Goal: Task Accomplishment & Management: Complete application form

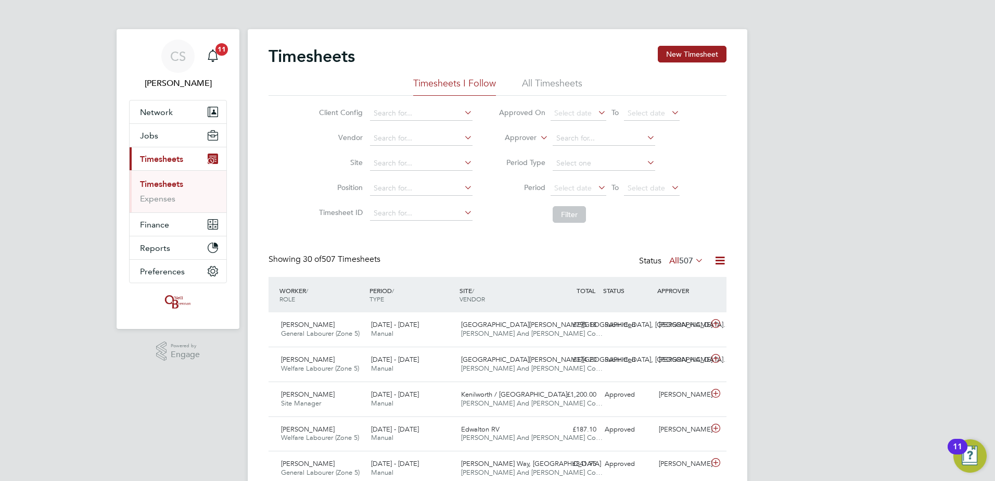
click at [703, 51] on button "New Timesheet" at bounding box center [692, 54] width 69 height 17
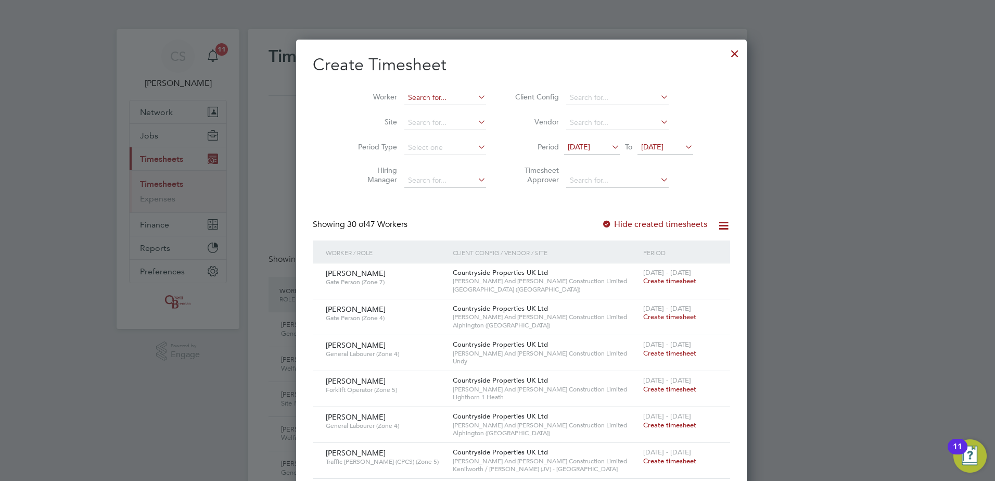
click at [445, 98] on input at bounding box center [446, 98] width 82 height 15
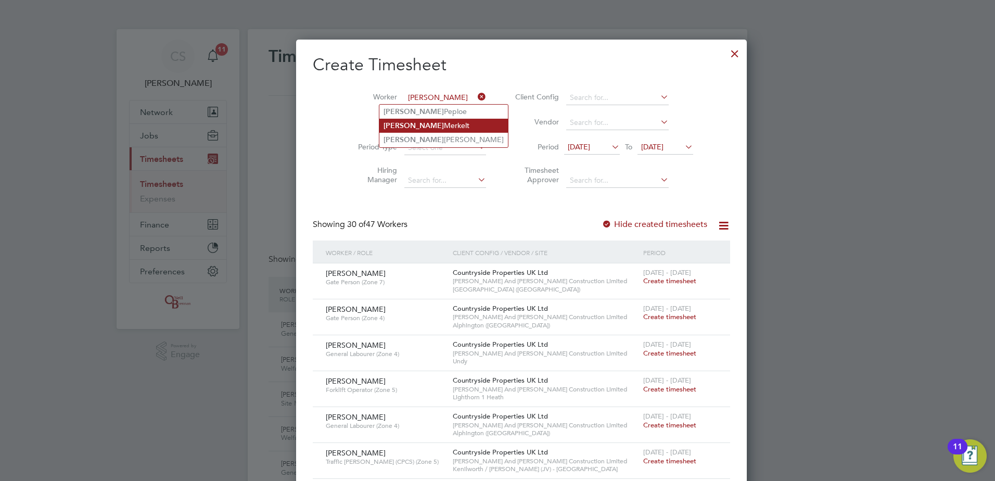
click at [435, 122] on li "[PERSON_NAME]" at bounding box center [444, 126] width 129 height 14
type input "[PERSON_NAME]"
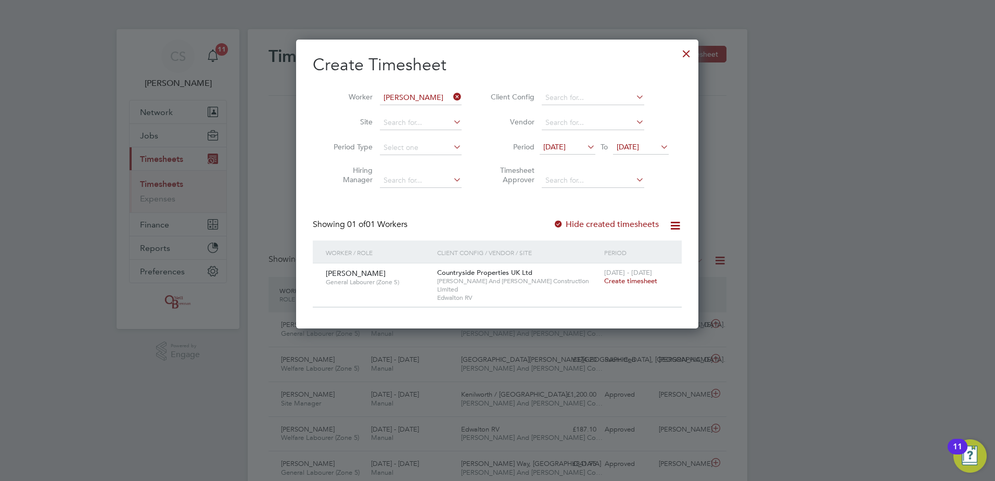
click at [629, 283] on span "Create timesheet" at bounding box center [630, 280] width 53 height 9
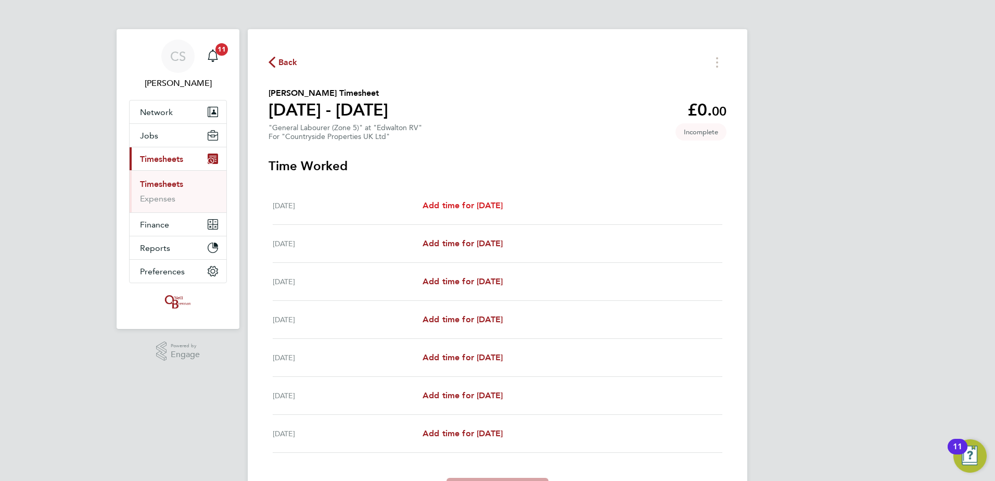
click at [488, 209] on span "Add time for [DATE]" at bounding box center [463, 205] width 80 height 10
select select "30"
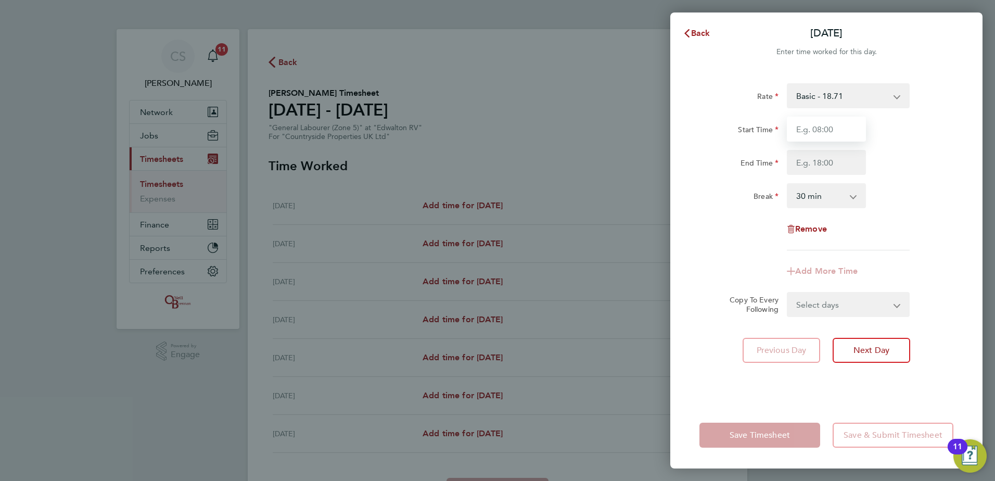
click at [841, 135] on input "Start Time" at bounding box center [826, 129] width 79 height 25
type input "07:30"
click at [820, 158] on input "End Time" at bounding box center [826, 162] width 79 height 25
click at [916, 185] on div "Break 0 min 15 min 30 min 45 min 60 min 75 min 90 min" at bounding box center [827, 195] width 262 height 25
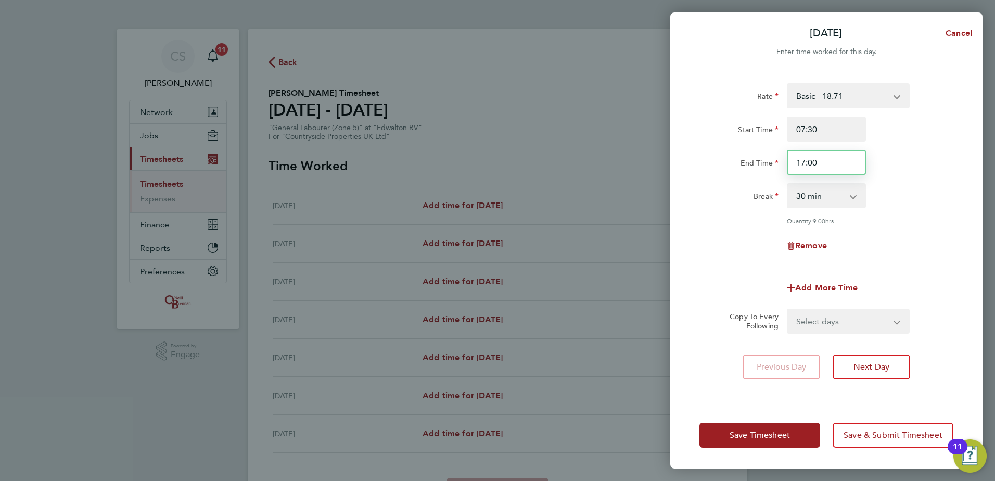
click at [846, 154] on input "17:00" at bounding box center [826, 162] width 79 height 25
type input "1"
type input "16:30"
click at [936, 123] on div "Start Time 07:30" at bounding box center [827, 129] width 262 height 25
click at [810, 321] on select "Select days Day Weekday (Mon-Fri) Weekend (Sat-Sun) [DATE] [DATE] [DATE] [DATE]…" at bounding box center [842, 321] width 109 height 23
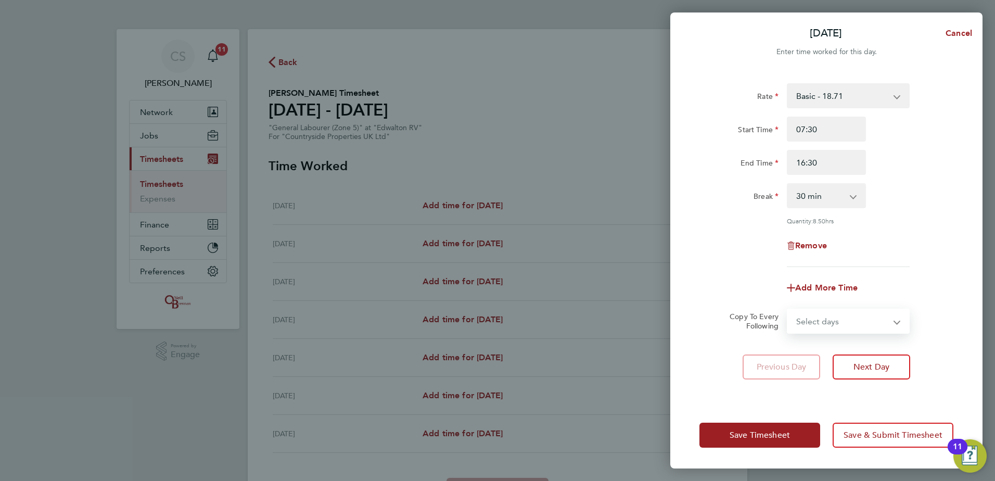
select select "WEEKDAY"
click at [788, 310] on select "Select days Day Weekday (Mon-Fri) Weekend (Sat-Sun) [DATE] [DATE] [DATE] [DATE]…" at bounding box center [842, 321] width 109 height 23
select select "[DATE]"
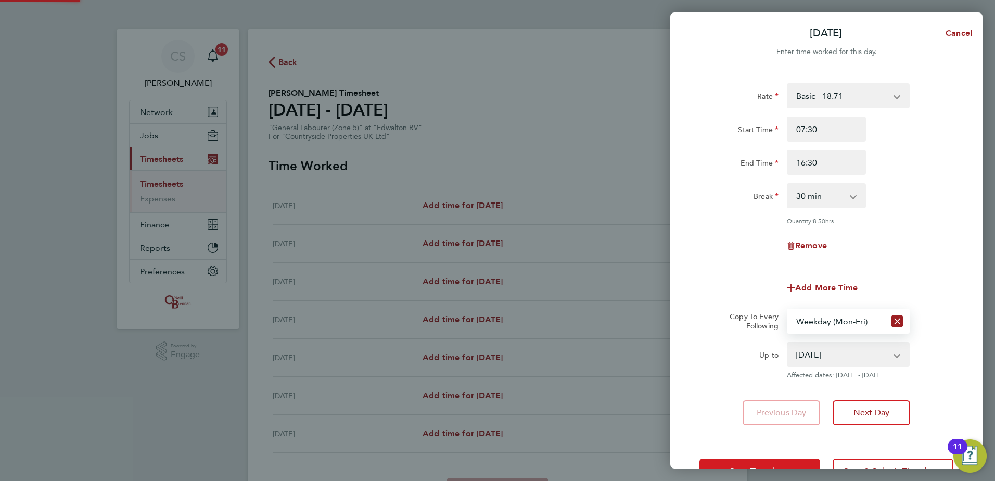
drag, startPoint x: 766, startPoint y: 463, endPoint x: 757, endPoint y: 450, distance: 16.0
click at [766, 463] on button "Save Timesheet" at bounding box center [760, 471] width 121 height 25
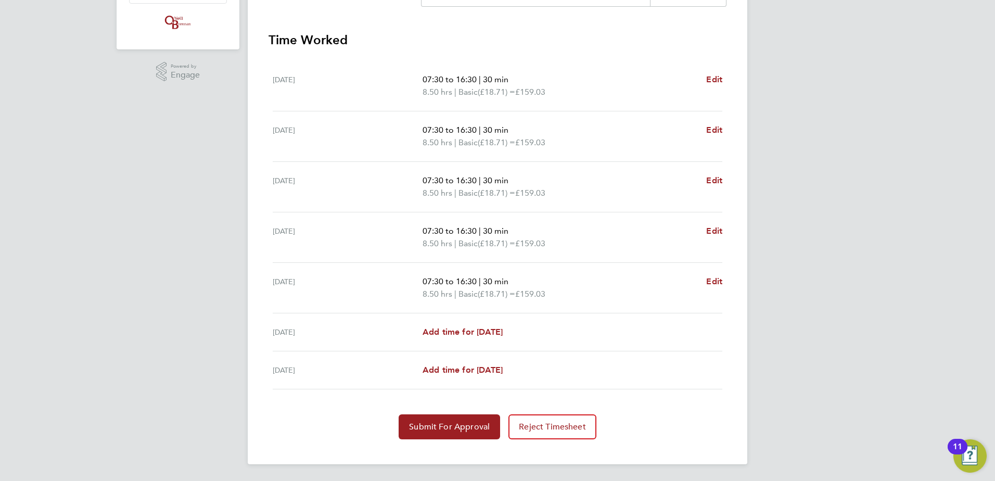
click at [705, 282] on div "07:30 to 16:30 | 30 min 8.50 hrs | Basic (£18.71) = £159.03 Edit" at bounding box center [573, 287] width 300 height 25
click at [712, 276] on span "Edit" at bounding box center [714, 281] width 16 height 10
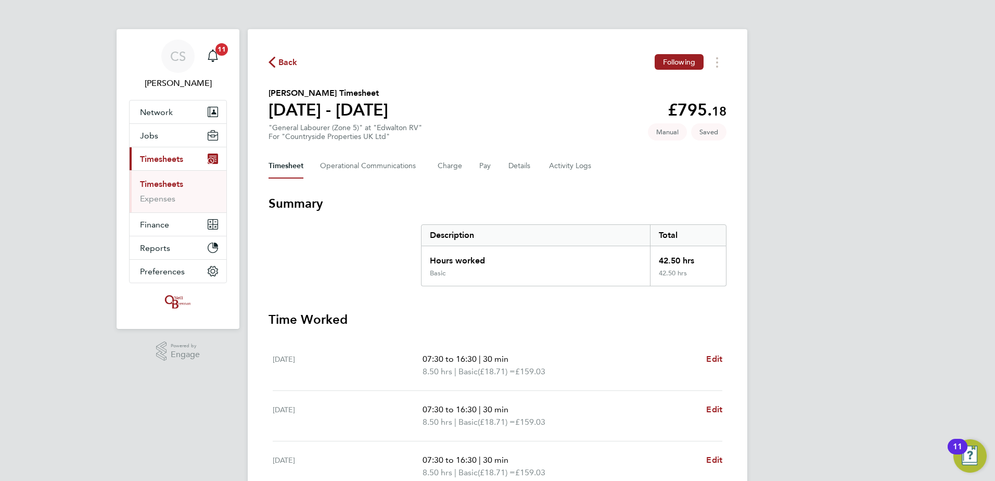
select select "30"
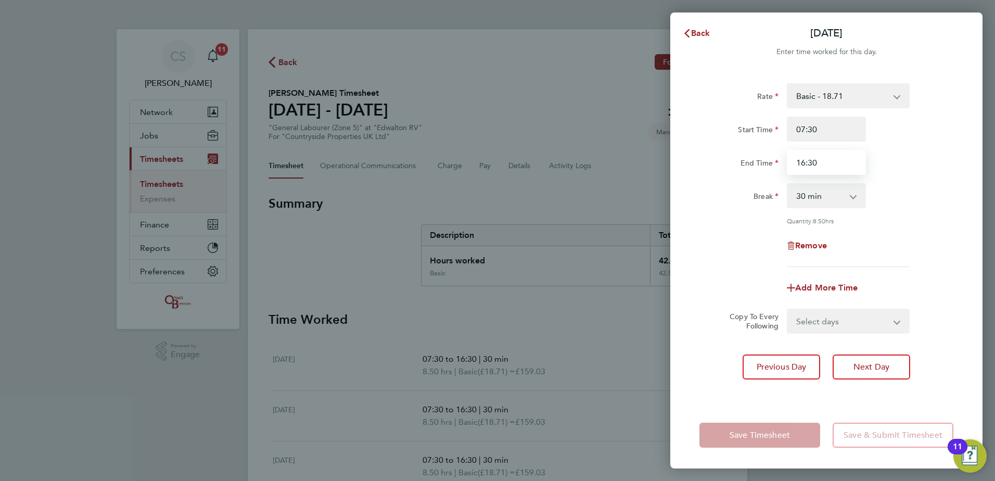
click at [804, 165] on input "16:30" at bounding box center [826, 162] width 79 height 25
drag, startPoint x: 804, startPoint y: 165, endPoint x: 779, endPoint y: 166, distance: 25.0
click at [778, 166] on div "End Time 16:30" at bounding box center [827, 162] width 262 height 25
type input "15:30"
click at [875, 212] on div "Rate Basic - 18.71 Start Time 07:30 End Time 15:30 Break 0 min 15 min 30 min 45…" at bounding box center [827, 175] width 254 height 184
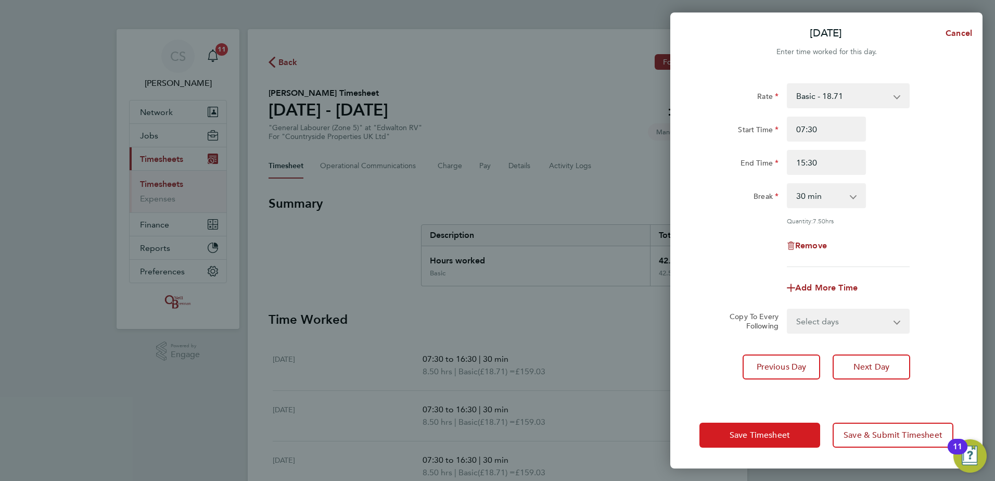
click at [726, 438] on button "Save Timesheet" at bounding box center [760, 435] width 121 height 25
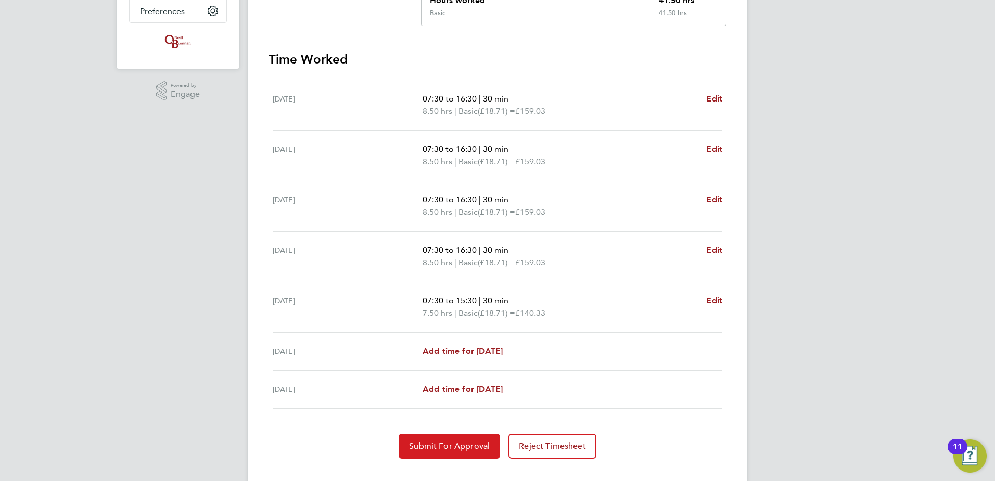
click at [453, 443] on span "Submit For Approval" at bounding box center [449, 446] width 81 height 10
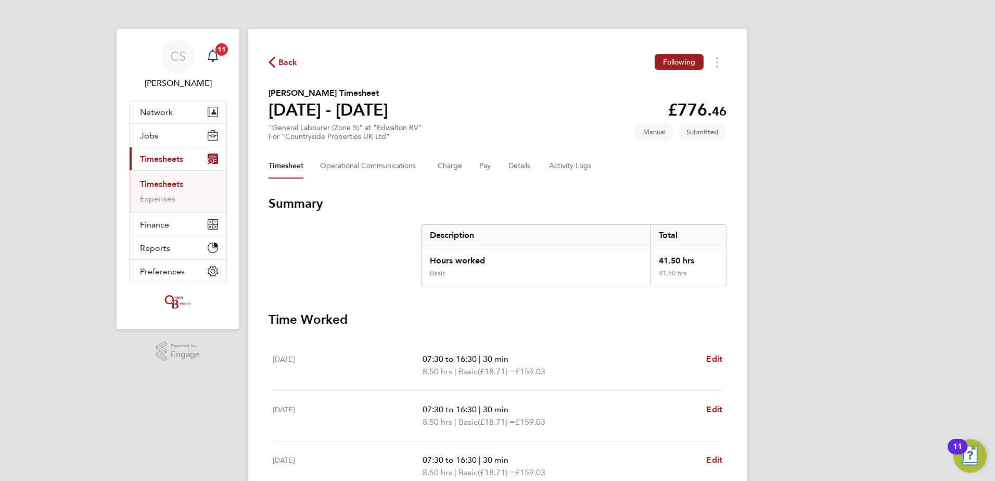
click at [279, 59] on span "Back" at bounding box center [288, 62] width 19 height 12
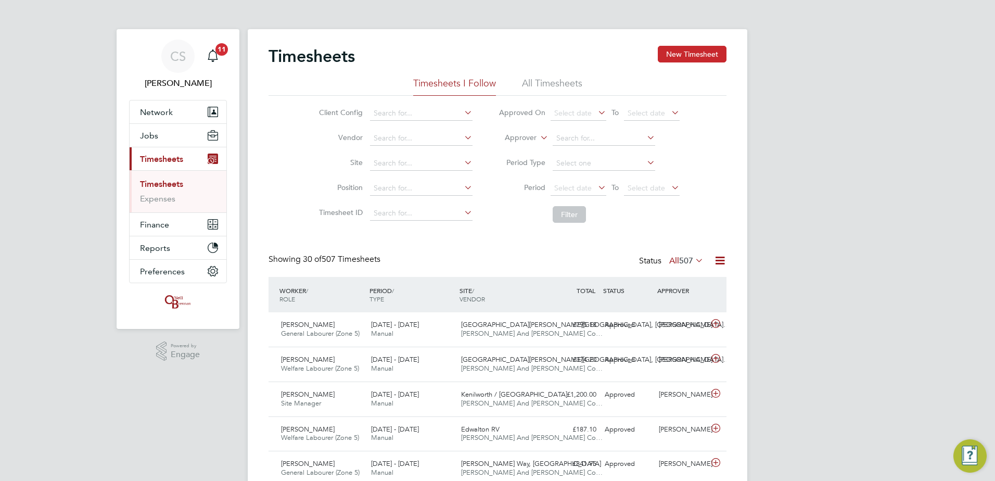
drag, startPoint x: 705, startPoint y: 60, endPoint x: 675, endPoint y: 54, distance: 30.7
click at [706, 58] on button "New Timesheet" at bounding box center [692, 54] width 69 height 17
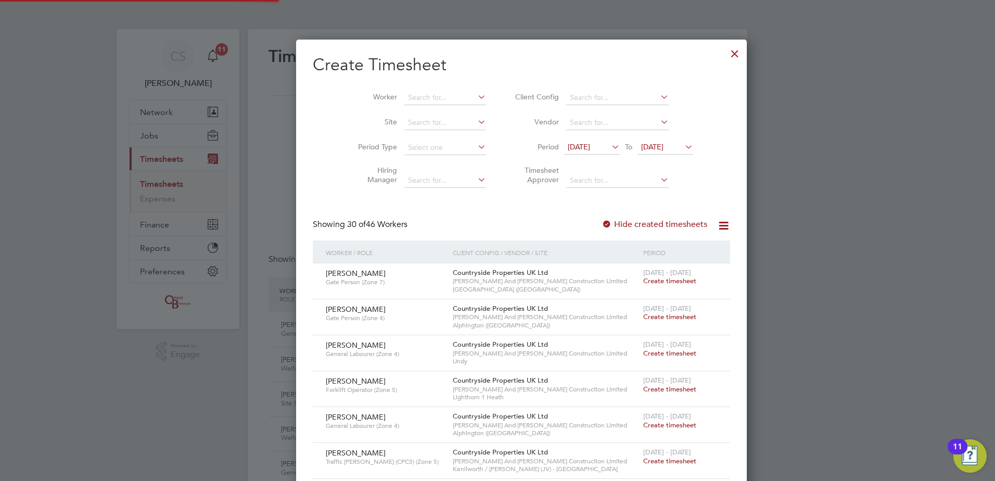
click at [405, 87] on li "Worker" at bounding box center [418, 97] width 162 height 25
click at [409, 95] on input at bounding box center [446, 98] width 82 height 15
click at [431, 110] on li "Phy llis [PERSON_NAME]" at bounding box center [421, 112] width 83 height 14
type input "[PERSON_NAME]"
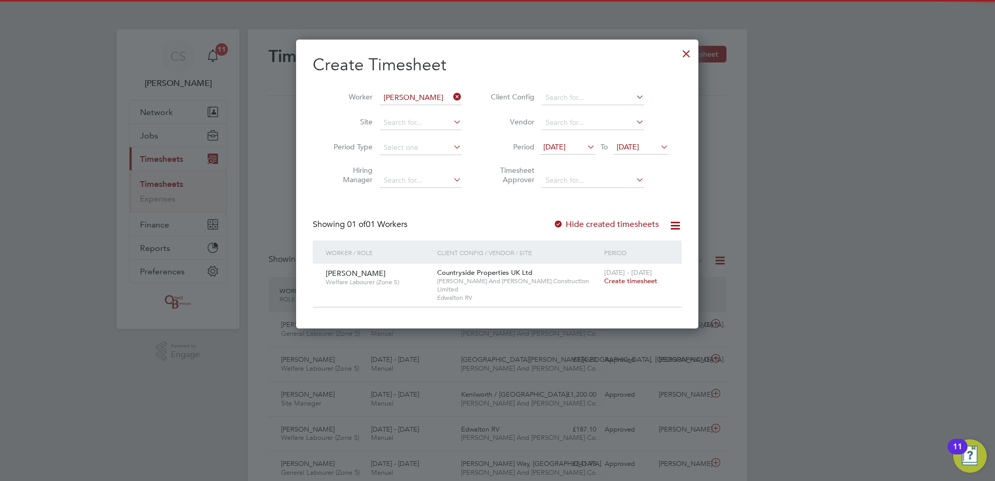
click at [634, 284] on div "[DATE] - [DATE] Create timesheet" at bounding box center [637, 277] width 70 height 28
click at [634, 278] on span "Create timesheet" at bounding box center [630, 280] width 53 height 9
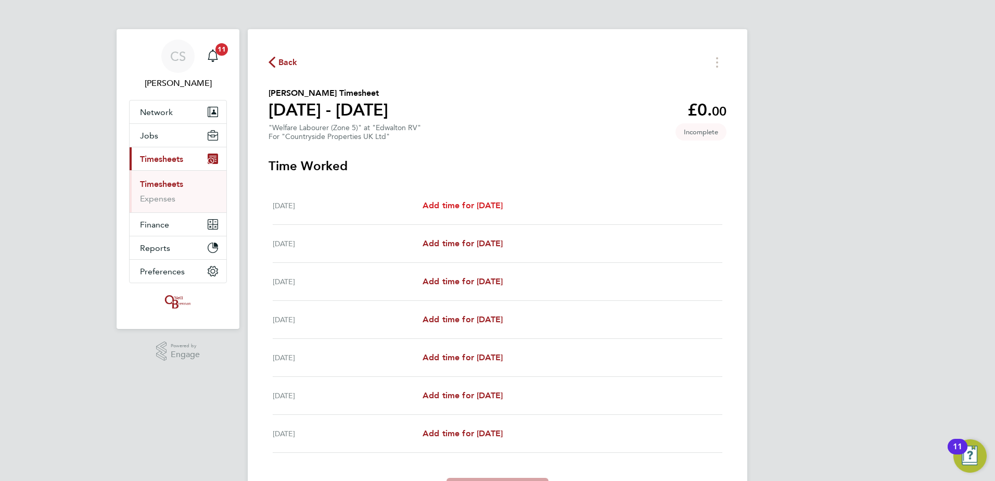
click at [503, 211] on link "Add time for [DATE]" at bounding box center [463, 205] width 80 height 12
select select "30"
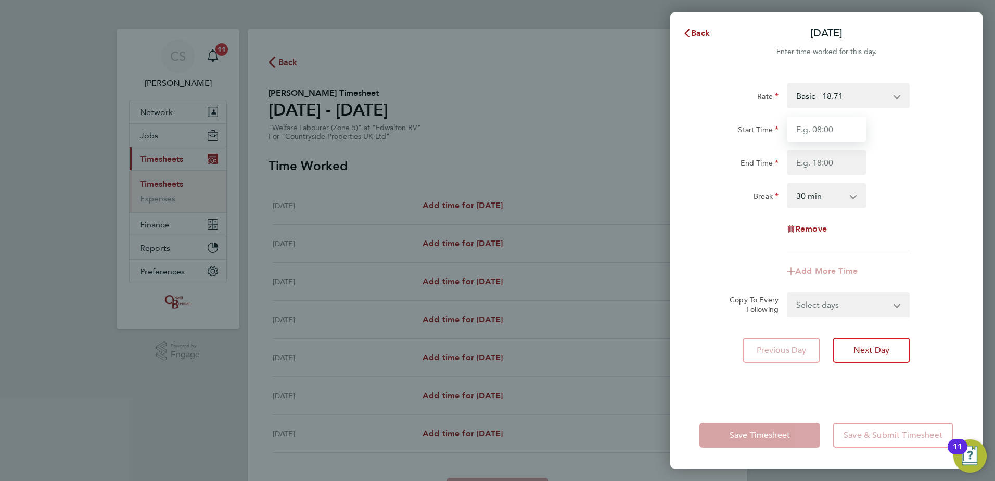
click at [817, 136] on input "Start Time" at bounding box center [826, 129] width 79 height 25
type input "12:00"
click at [799, 149] on div "Start Time 12:00 End Time" at bounding box center [827, 146] width 262 height 58
click at [811, 161] on input "End Time" at bounding box center [826, 162] width 79 height 25
type input "14:00"
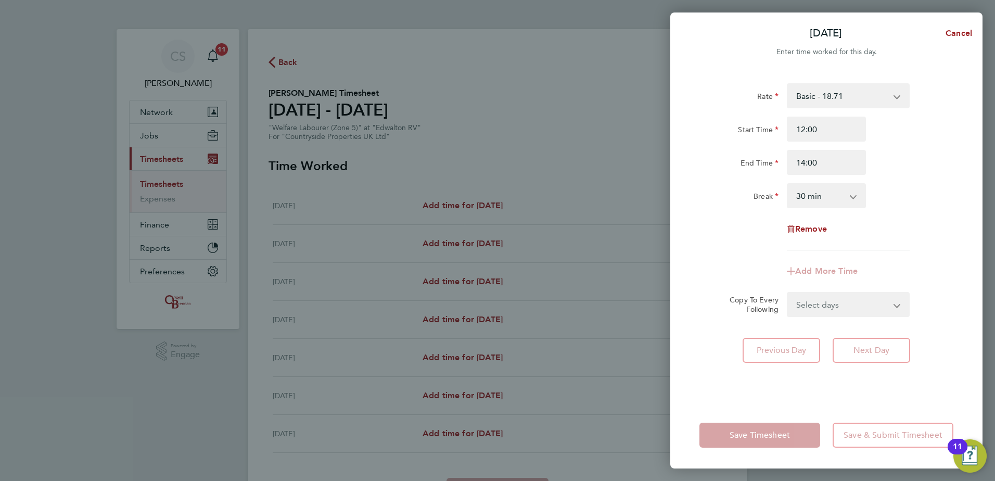
click at [931, 137] on div "Start Time 12:00" at bounding box center [827, 129] width 262 height 25
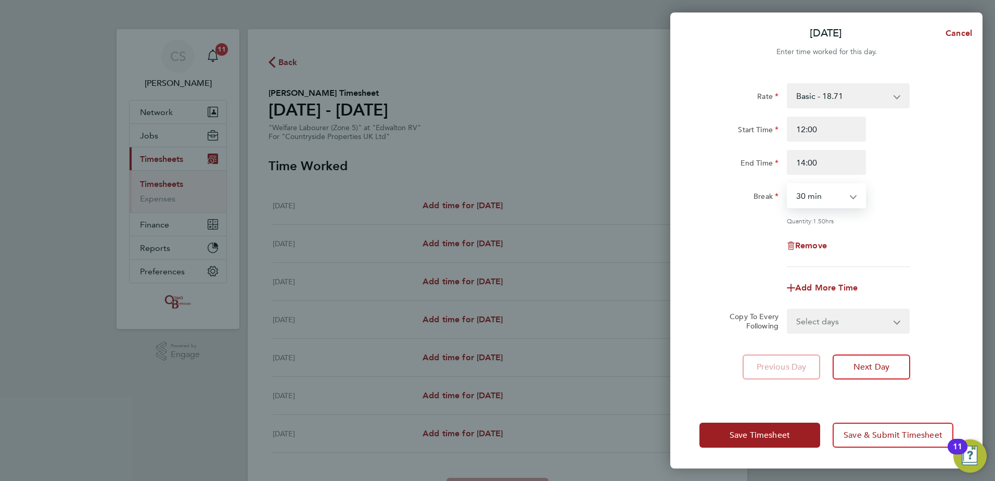
click at [828, 201] on select "0 min 15 min 30 min 45 min 60 min 75 min 90 min" at bounding box center [820, 195] width 65 height 23
select select "0"
click at [788, 184] on select "0 min 15 min 30 min 45 min 60 min 75 min 90 min" at bounding box center [820, 195] width 65 height 23
click at [937, 206] on div "Break 0 min 15 min 30 min 45 min 60 min 75 min 90 min" at bounding box center [827, 195] width 262 height 25
click at [842, 309] on form "Rate Basic - 18.71 Start Time 12:00 End Time 14:00 Break 0 min 15 min 30 min 45…" at bounding box center [827, 208] width 254 height 250
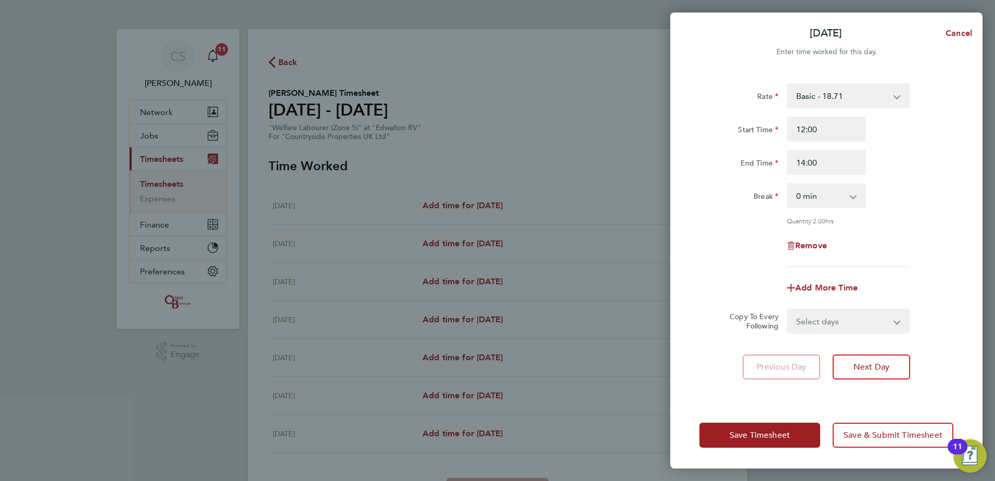
click at [856, 325] on select "Select days Day Weekday (Mon-Fri) Weekend (Sat-Sun) [DATE] [DATE] [DATE] [DATE]…" at bounding box center [842, 321] width 109 height 23
select select "WEEKDAY"
click at [788, 310] on select "Select days Day Weekday (Mon-Fri) Weekend (Sat-Sun) [DATE] [DATE] [DATE] [DATE]…" at bounding box center [842, 321] width 109 height 23
select select "[DATE]"
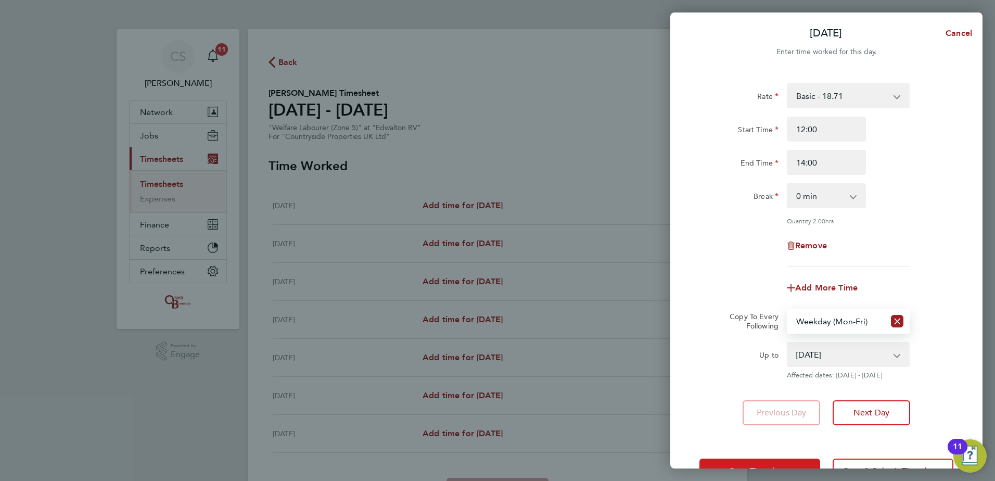
click at [791, 462] on button "Save Timesheet" at bounding box center [760, 471] width 121 height 25
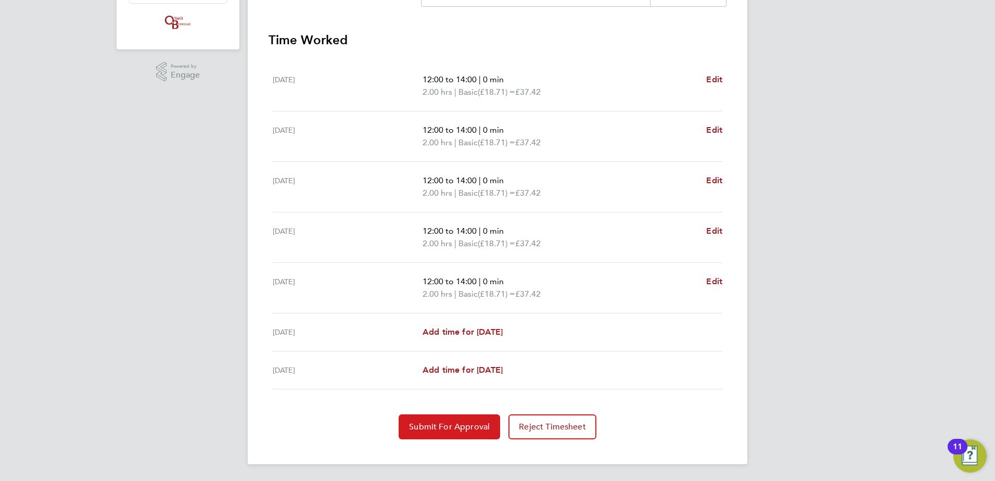
drag, startPoint x: 407, startPoint y: 429, endPoint x: 433, endPoint y: 408, distance: 32.9
click at [407, 429] on button "Submit For Approval" at bounding box center [450, 426] width 102 height 25
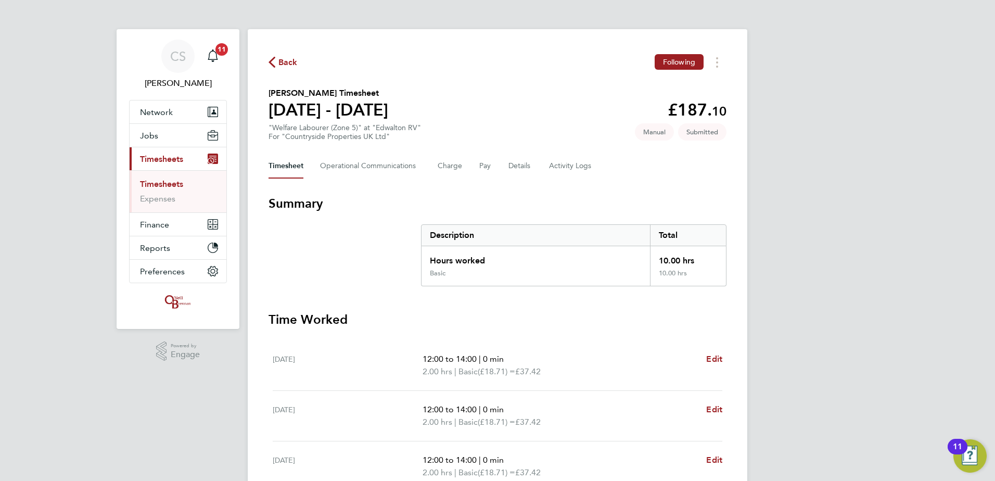
click at [284, 66] on span "Back" at bounding box center [288, 62] width 19 height 12
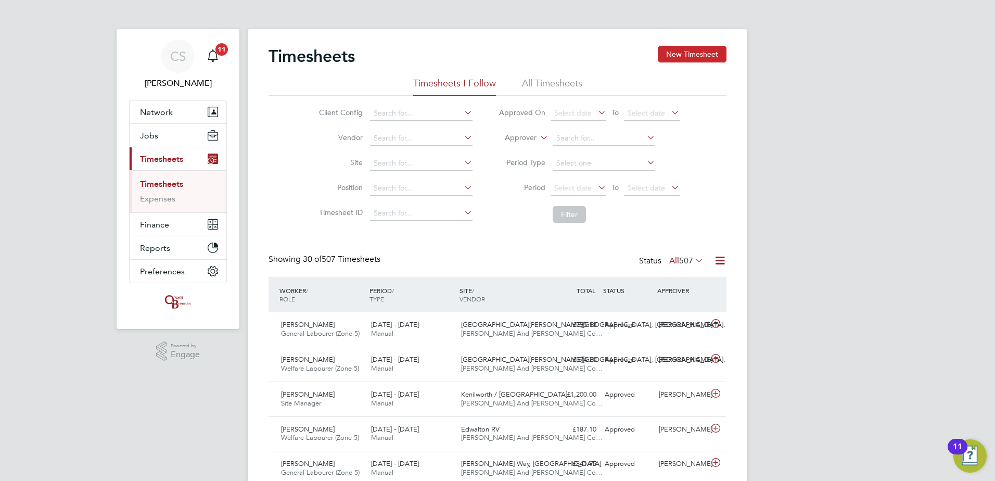
click at [684, 58] on button "New Timesheet" at bounding box center [692, 54] width 69 height 17
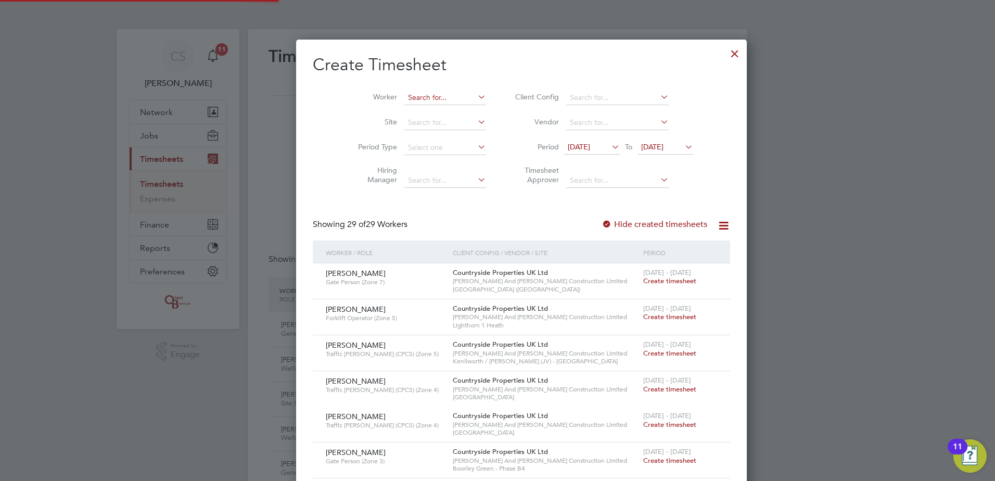
scroll to position [1625, 403]
click at [414, 90] on li "Worker" at bounding box center [418, 97] width 162 height 25
click at [405, 103] on input at bounding box center [446, 98] width 82 height 15
click at [424, 108] on li "[PERSON_NAME] To rrance" at bounding box center [429, 112] width 99 height 14
type input "[PERSON_NAME]"
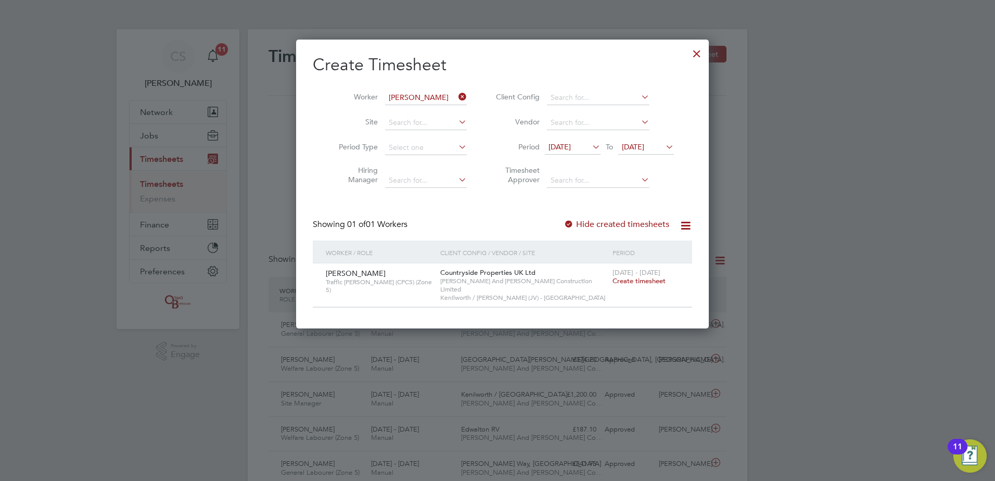
scroll to position [281, 403]
click at [626, 281] on span "Create timesheet" at bounding box center [639, 280] width 53 height 9
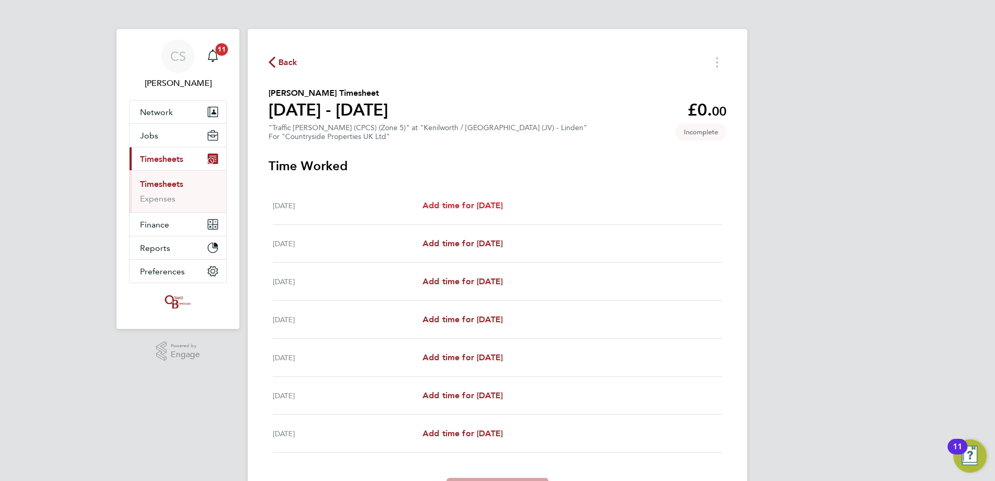
click at [456, 201] on span "Add time for [DATE]" at bounding box center [463, 205] width 80 height 10
select select "30"
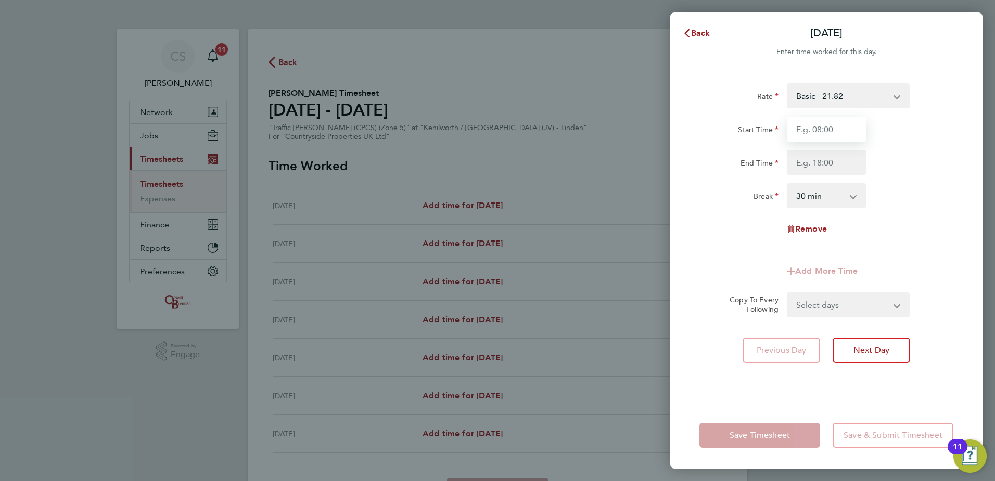
click at [825, 134] on input "Start Time" at bounding box center [826, 129] width 79 height 25
type input "07:30"
click at [825, 163] on input "End Time" at bounding box center [826, 162] width 79 height 25
type input "17:30"
click at [925, 220] on div "Rate Basic - 21.82 Start Time 07:30 End Time 17:30 Break 0 min 15 min 30 min 45…" at bounding box center [827, 166] width 254 height 167
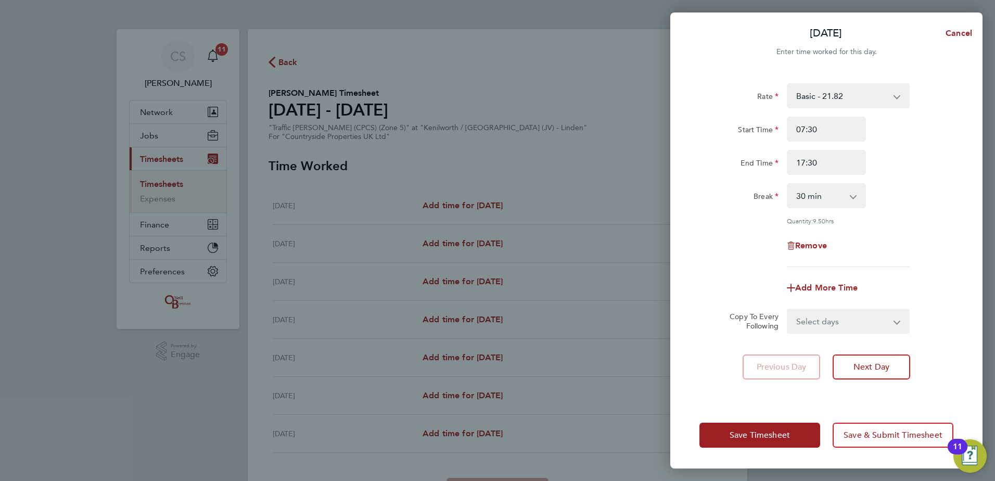
click at [925, 220] on div "Quantity: 9.50 hrs" at bounding box center [827, 221] width 262 height 8
click at [825, 124] on input "07:30" at bounding box center [826, 129] width 79 height 25
type input "07:00"
click at [918, 245] on div "Remove" at bounding box center [827, 245] width 262 height 25
drag, startPoint x: 864, startPoint y: 319, endPoint x: 868, endPoint y: 332, distance: 13.2
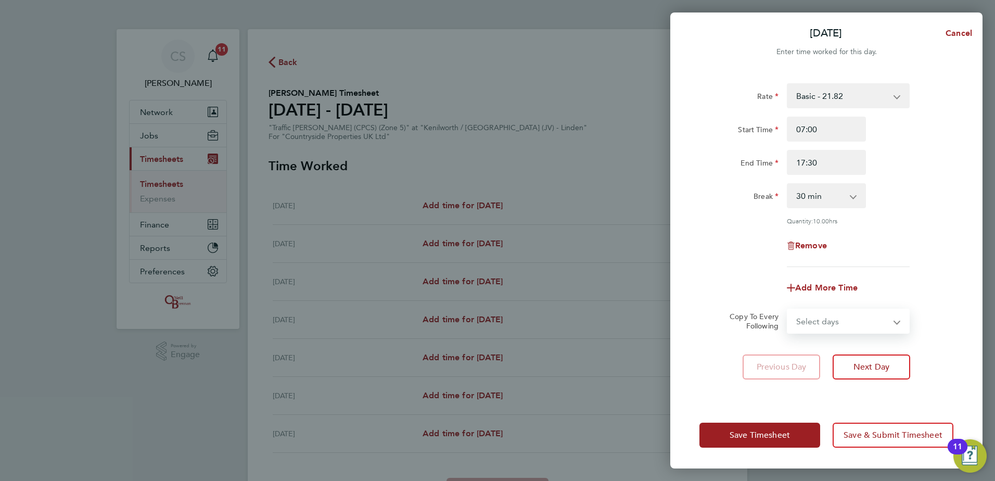
click at [864, 319] on select "Select days Day Weekday (Mon-Fri) Weekend (Sat-Sun) [DATE] [DATE] [DATE] [DATE]…" at bounding box center [842, 321] width 109 height 23
select select "WEEKDAY"
click at [788, 310] on select "Select days Day Weekday (Mon-Fri) Weekend (Sat-Sun) [DATE] [DATE] [DATE] [DATE]…" at bounding box center [842, 321] width 109 height 23
select select "[DATE]"
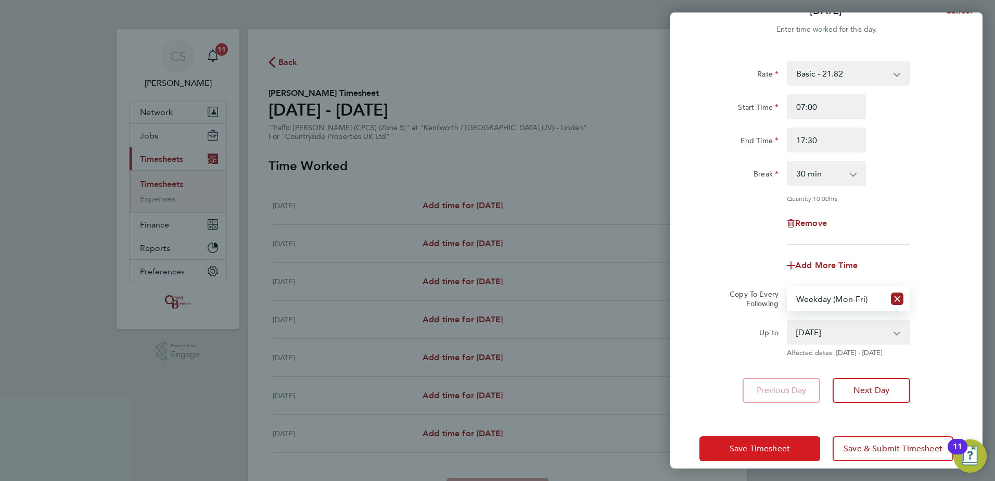
scroll to position [35, 0]
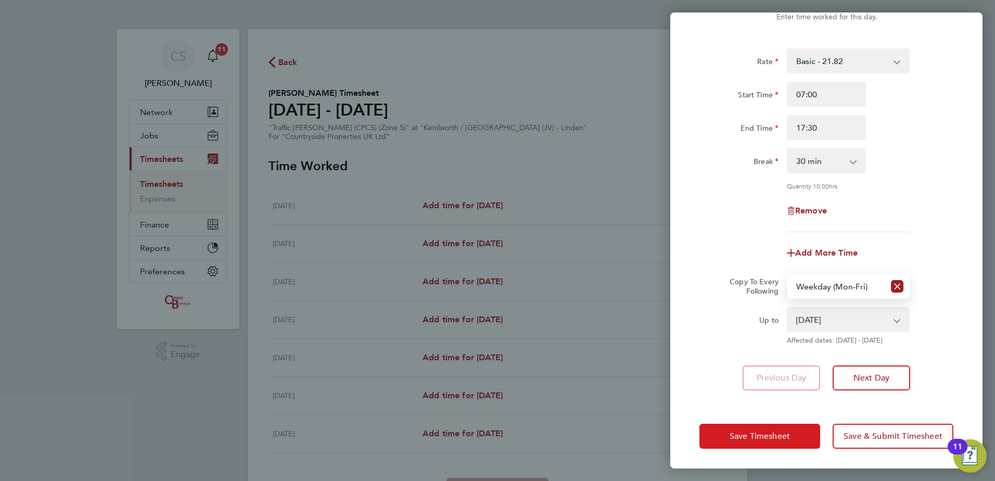
click at [764, 434] on span "Save Timesheet" at bounding box center [760, 436] width 60 height 10
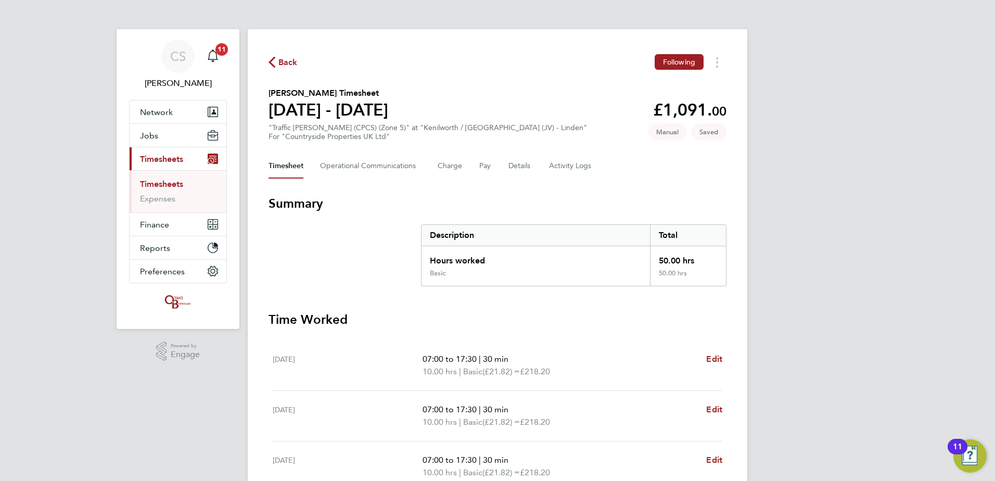
click at [717, 74] on div "Back Following [PERSON_NAME] Timesheet [DATE] - [DATE] £1,091. 00 "Traffic [PER…" at bounding box center [498, 386] width 500 height 715
click at [718, 70] on div "Back Following [PERSON_NAME] Timesheet [DATE] - [DATE] £1,091. 00 "Traffic [PER…" at bounding box center [498, 386] width 500 height 715
click at [721, 66] on button "Timesheets Menu" at bounding box center [717, 62] width 19 height 16
click at [806, 76] on div "CS [PERSON_NAME] Notifications 11 Applications: Network Team Members Businesses…" at bounding box center [497, 380] width 995 height 761
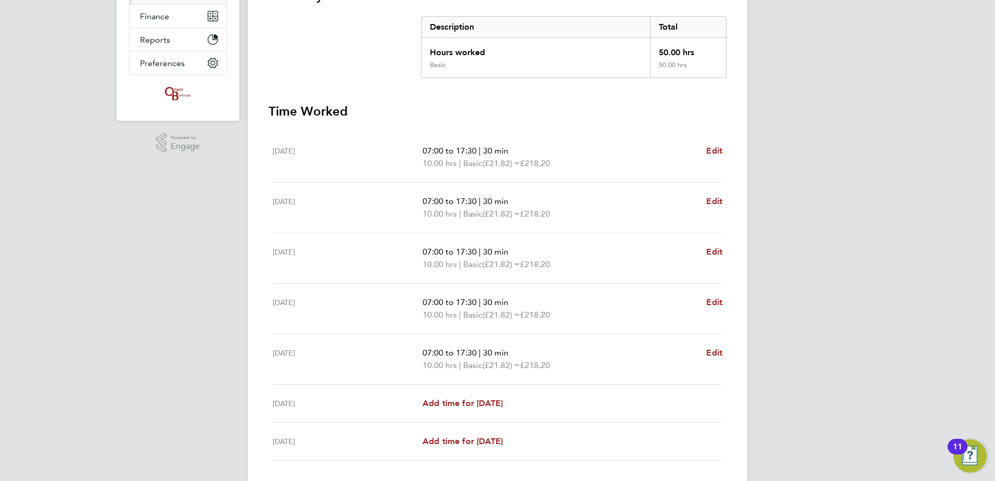
scroll to position [280, 0]
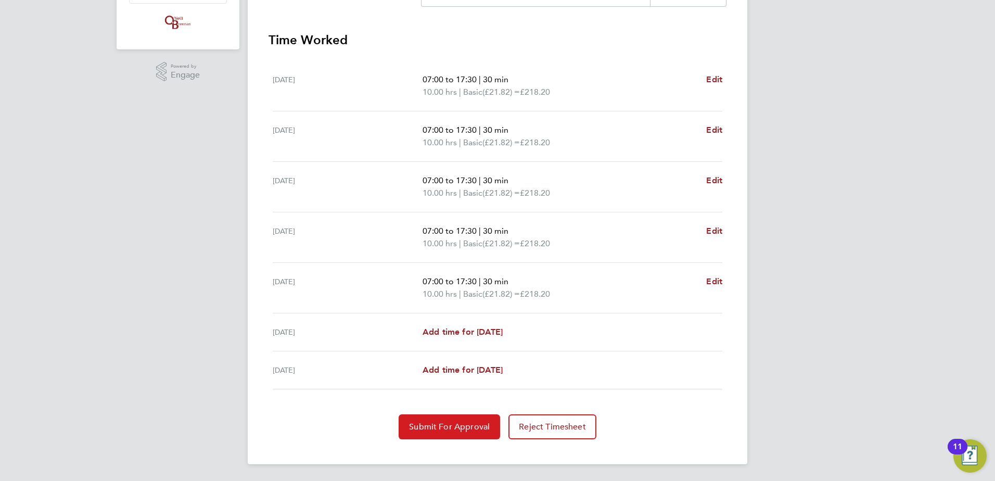
click at [438, 431] on span "Submit For Approval" at bounding box center [449, 427] width 81 height 10
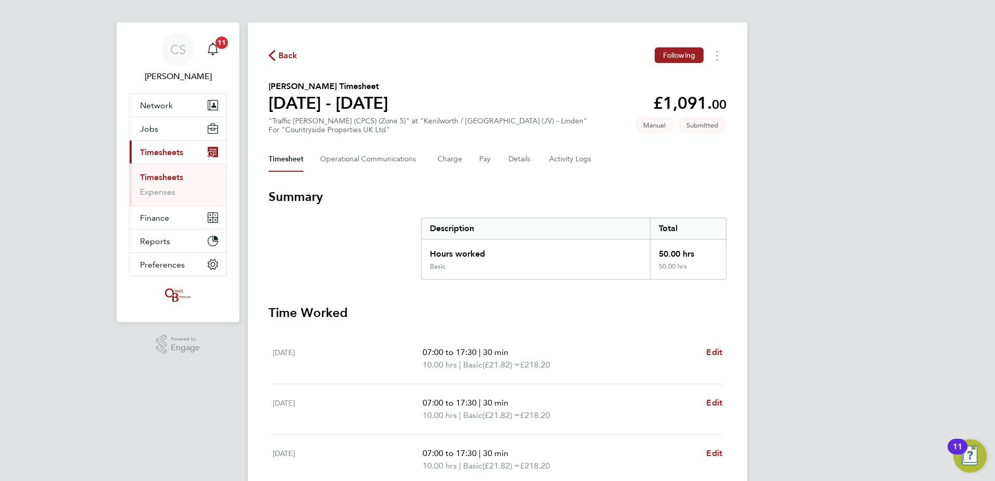
scroll to position [0, 0]
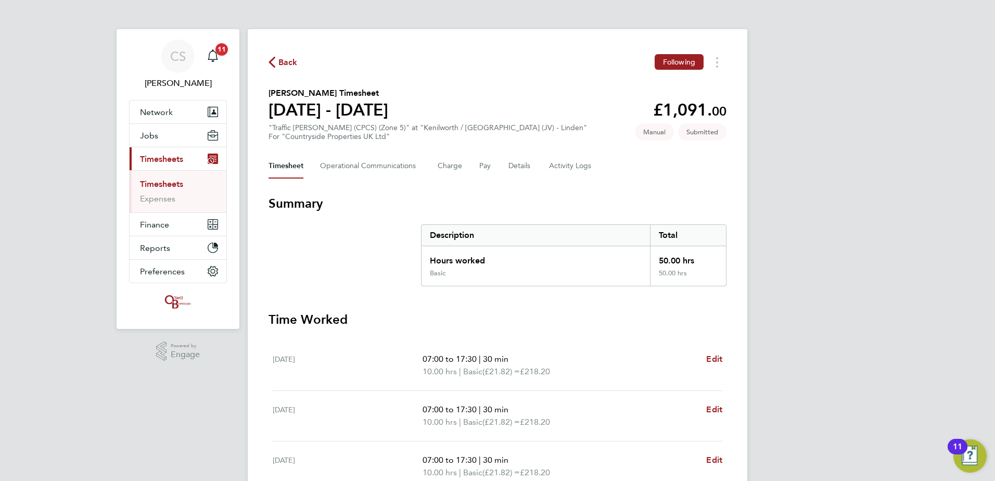
click at [291, 59] on span "Back" at bounding box center [288, 62] width 19 height 12
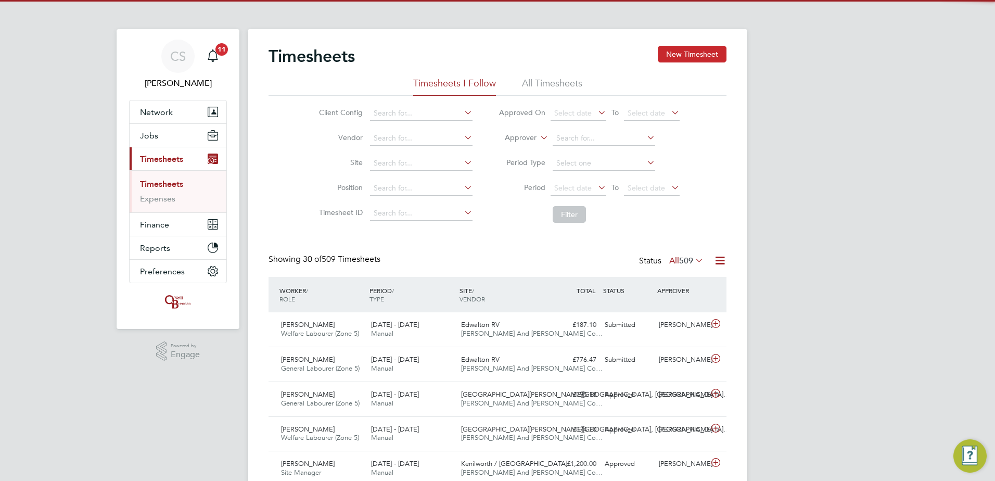
scroll to position [27, 91]
click at [693, 48] on button "New Timesheet" at bounding box center [692, 54] width 69 height 17
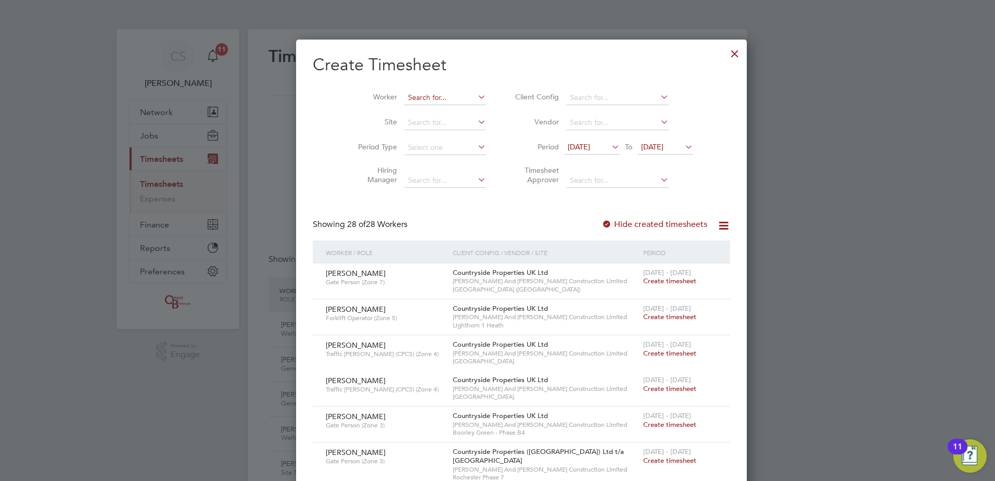
click at [410, 96] on input at bounding box center [446, 98] width 82 height 15
click at [419, 108] on li "[PERSON_NAME]" at bounding box center [444, 112] width 129 height 14
type input "[PERSON_NAME]"
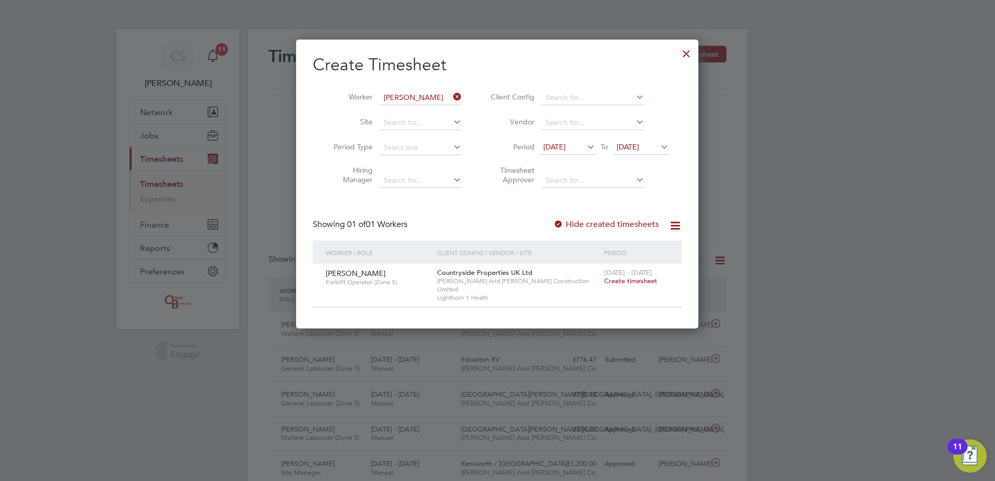
click at [653, 282] on span "Create timesheet" at bounding box center [630, 280] width 53 height 9
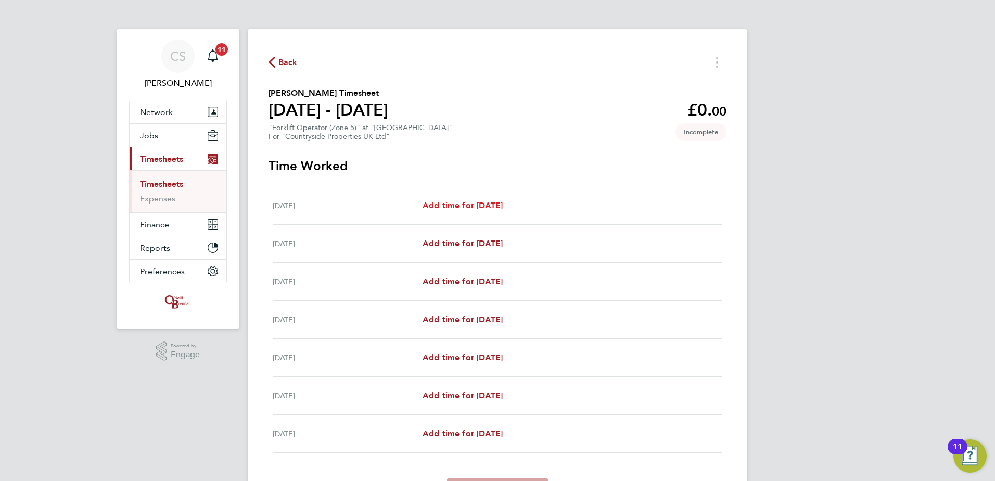
click at [448, 201] on span "Add time for [DATE]" at bounding box center [463, 205] width 80 height 10
select select "30"
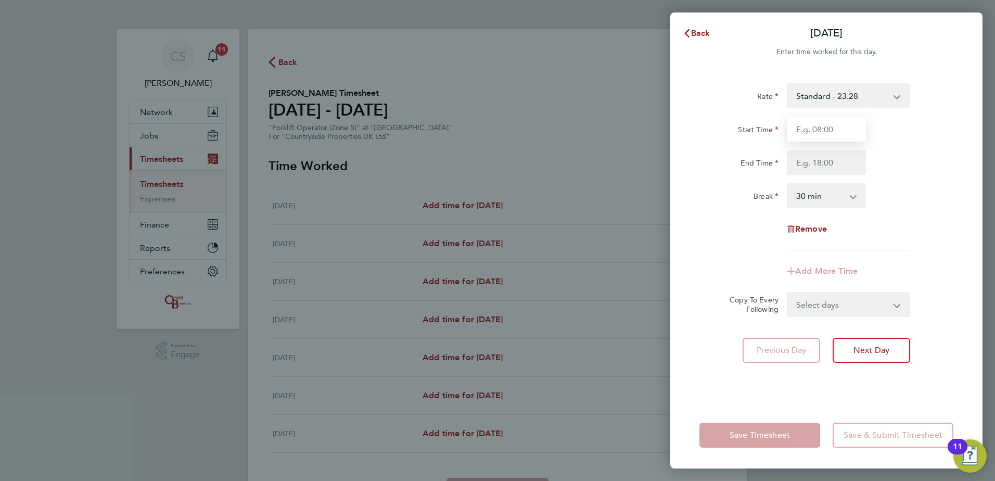
drag, startPoint x: 808, startPoint y: 132, endPoint x: 813, endPoint y: 136, distance: 6.3
click at [808, 132] on input "Start Time" at bounding box center [826, 129] width 79 height 25
type input "07:30"
click at [826, 170] on input "End Time" at bounding box center [826, 162] width 79 height 25
type input "16:30"
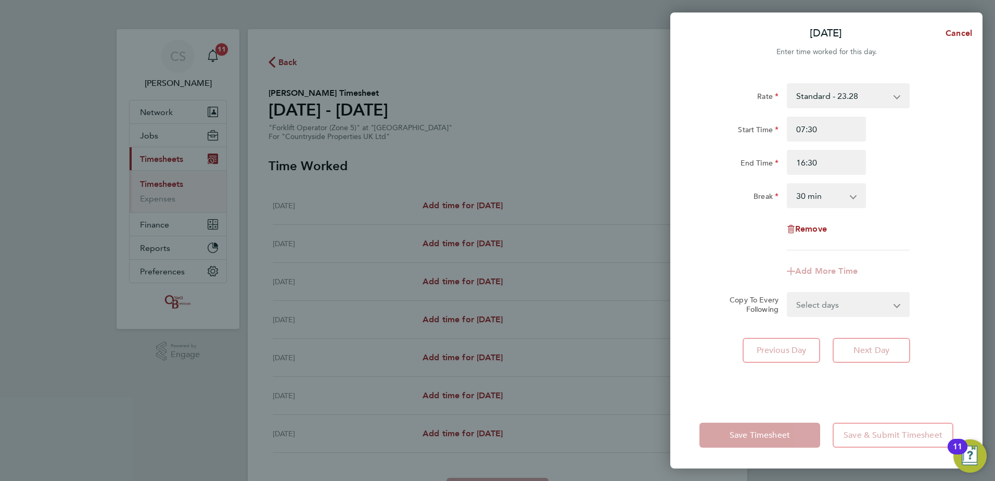
click at [900, 195] on div "Break 0 min 15 min 30 min 45 min 60 min 75 min 90 min" at bounding box center [827, 195] width 262 height 25
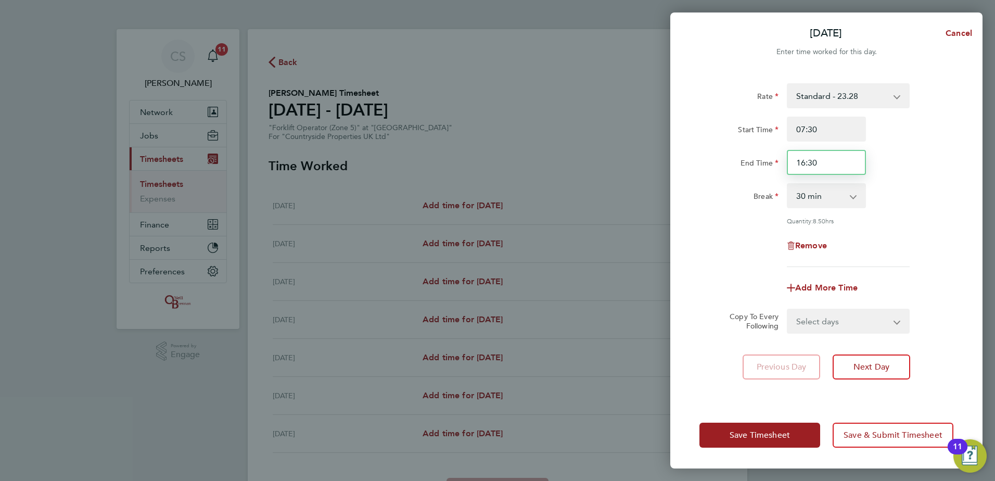
drag, startPoint x: 815, startPoint y: 166, endPoint x: 735, endPoint y: 159, distance: 80.5
click at [737, 162] on div "End Time 16:30" at bounding box center [827, 162] width 262 height 25
click at [888, 139] on div "Start Time 07:30" at bounding box center [827, 129] width 262 height 25
click at [832, 157] on input "17:30" at bounding box center [826, 162] width 79 height 25
type input "17:00"
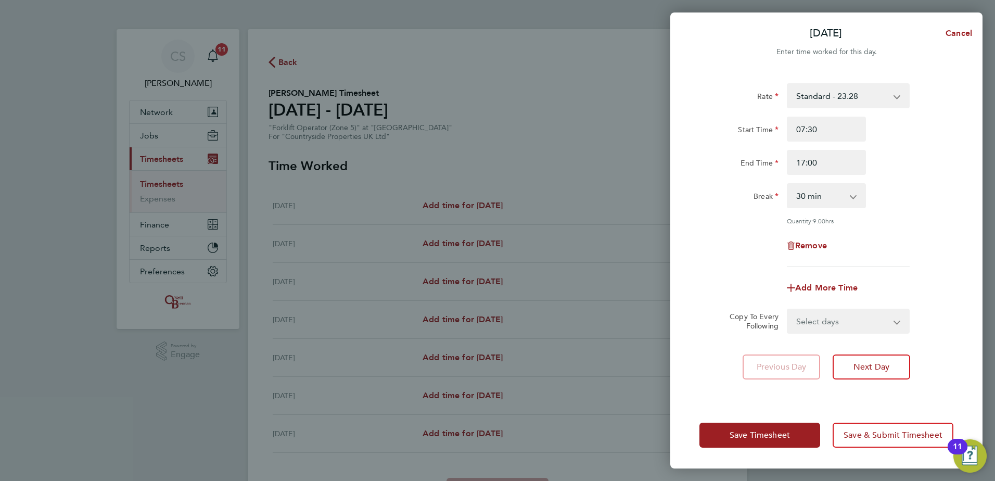
click at [955, 102] on div "Rate Standard - 23.28" at bounding box center [827, 95] width 262 height 25
click at [834, 310] on select "Select days Day Weekday (Mon-Fri) Weekend (Sat-Sun) [DATE] [DATE] [DATE] [DATE]…" at bounding box center [842, 321] width 109 height 23
select select "WEEKDAY"
click at [788, 310] on select "Select days Day Weekday (Mon-Fri) Weekend (Sat-Sun) [DATE] [DATE] [DATE] [DATE]…" at bounding box center [842, 321] width 109 height 23
select select "[DATE]"
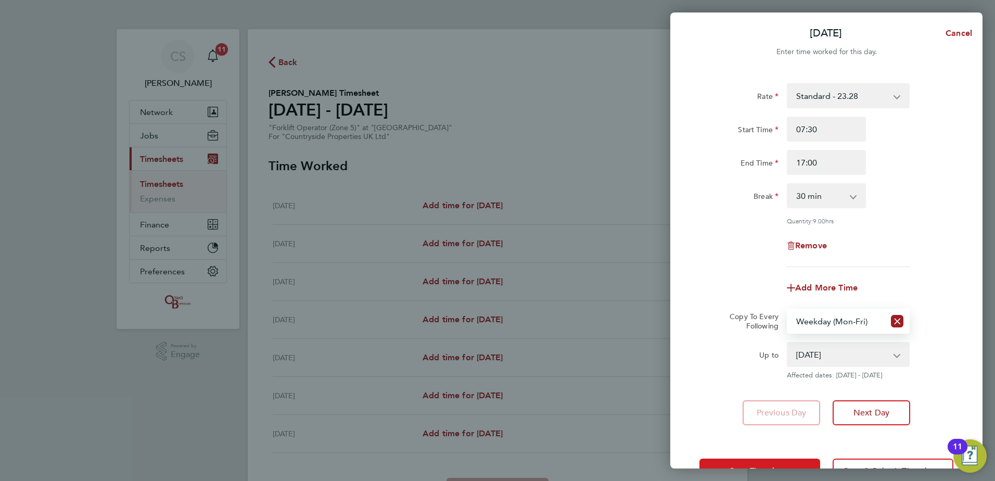
click at [768, 458] on div "Save Timesheet Save & Submit Timesheet" at bounding box center [827, 471] width 312 height 67
drag, startPoint x: 810, startPoint y: 465, endPoint x: 790, endPoint y: 454, distance: 22.4
click at [810, 464] on button "Save Timesheet" at bounding box center [760, 471] width 121 height 25
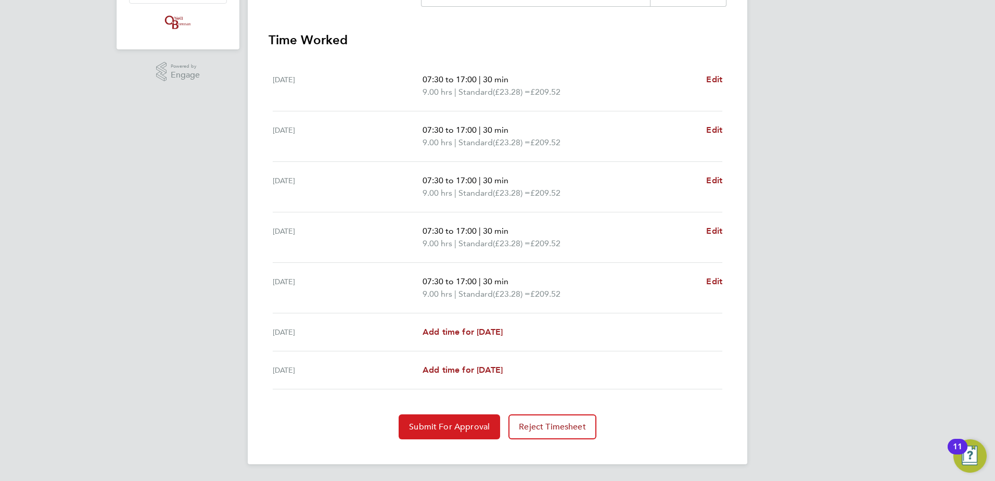
drag, startPoint x: 423, startPoint y: 438, endPoint x: 427, endPoint y: 431, distance: 9.1
click at [427, 431] on button "Submit For Approval" at bounding box center [450, 426] width 102 height 25
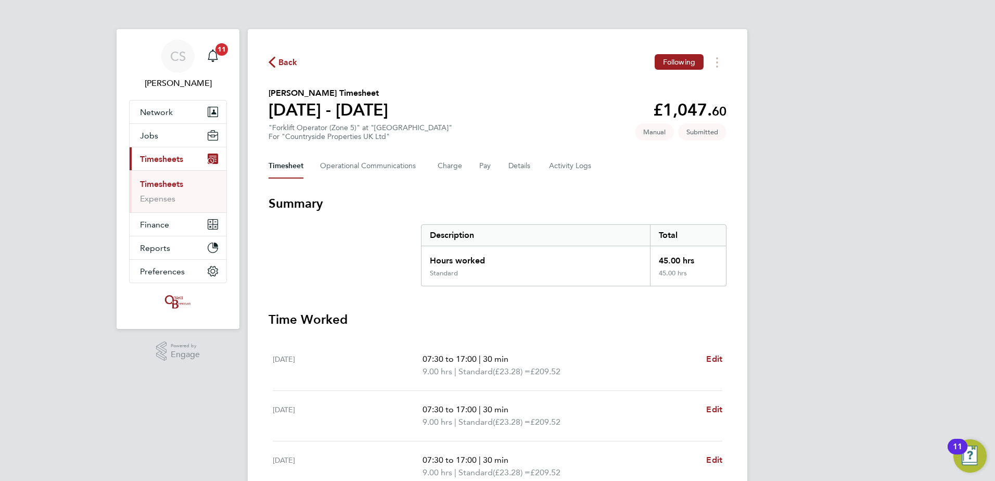
click at [287, 60] on span "Back" at bounding box center [288, 62] width 19 height 12
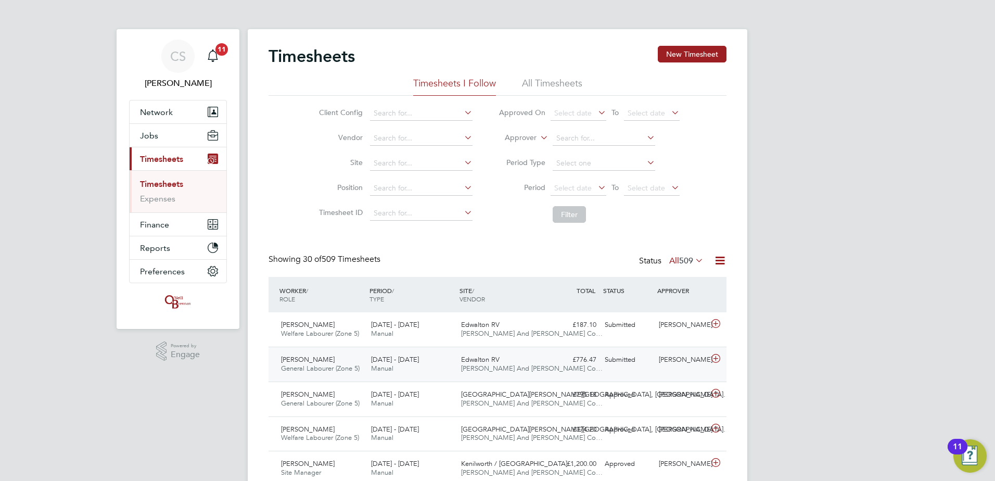
click at [655, 369] on div "[PERSON_NAME] General Labourer (Zone 5) [DATE] - [DATE] [DATE] - [DATE] Manual …" at bounding box center [498, 364] width 458 height 35
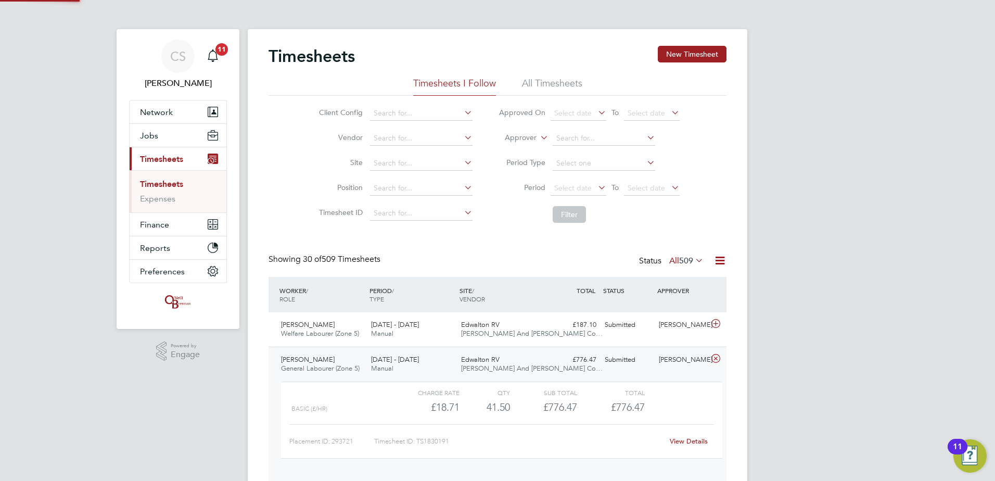
scroll to position [18, 102]
click at [699, 441] on link "View Details" at bounding box center [689, 441] width 38 height 9
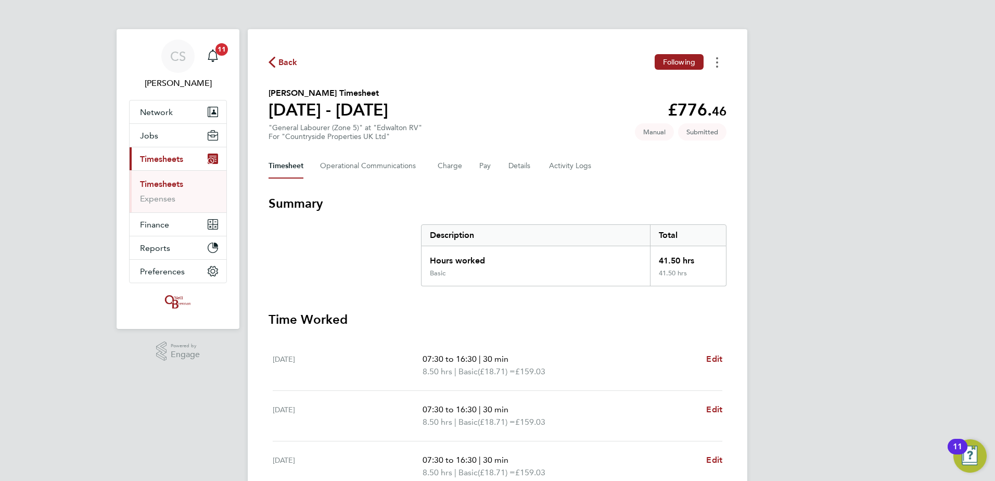
click at [711, 59] on button "Timesheets Menu" at bounding box center [717, 62] width 19 height 16
click at [779, 94] on div "CS Chloe Saffill Notifications 11 Applications: Network Team Members Businesses…" at bounding box center [497, 380] width 995 height 761
drag, startPoint x: 565, startPoint y: 167, endPoint x: 555, endPoint y: 181, distance: 16.5
click at [564, 168] on Logs-tab "Activity Logs" at bounding box center [571, 166] width 44 height 25
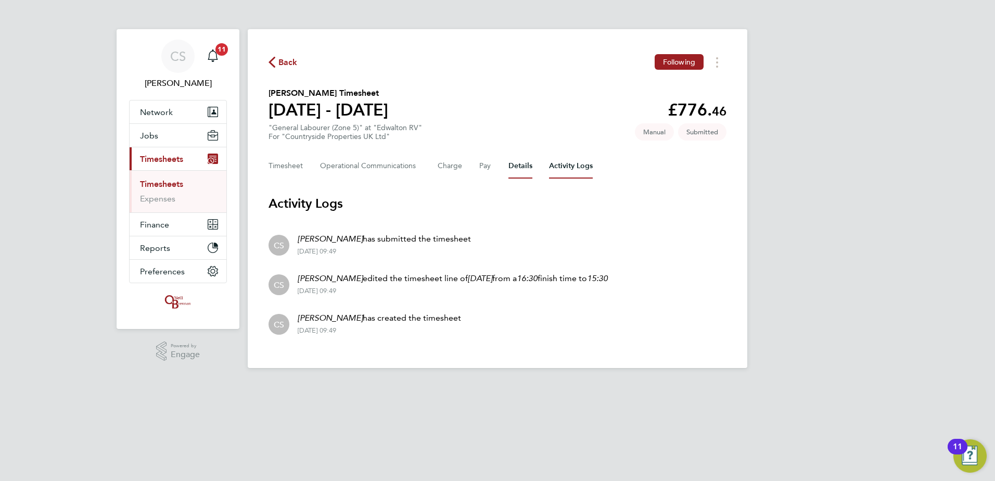
click at [519, 167] on button "Details" at bounding box center [521, 166] width 24 height 25
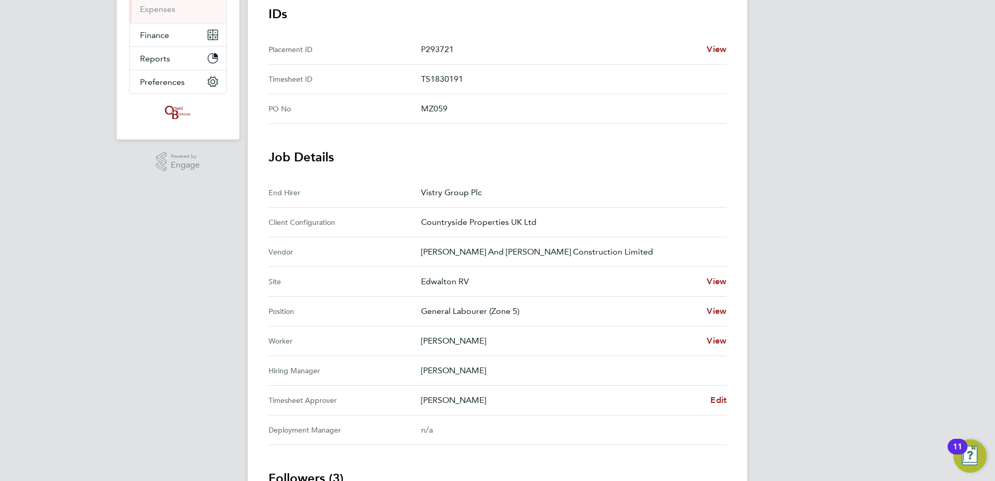
scroll to position [208, 0]
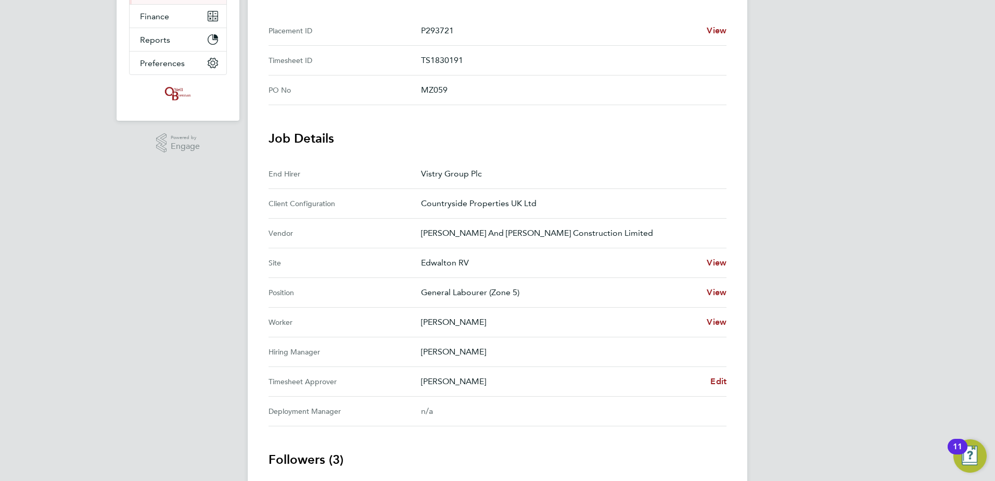
click at [710, 383] on div "Jacob Austin Edit" at bounding box center [574, 381] width 306 height 12
click at [725, 382] on span "Edit" at bounding box center [719, 381] width 16 height 10
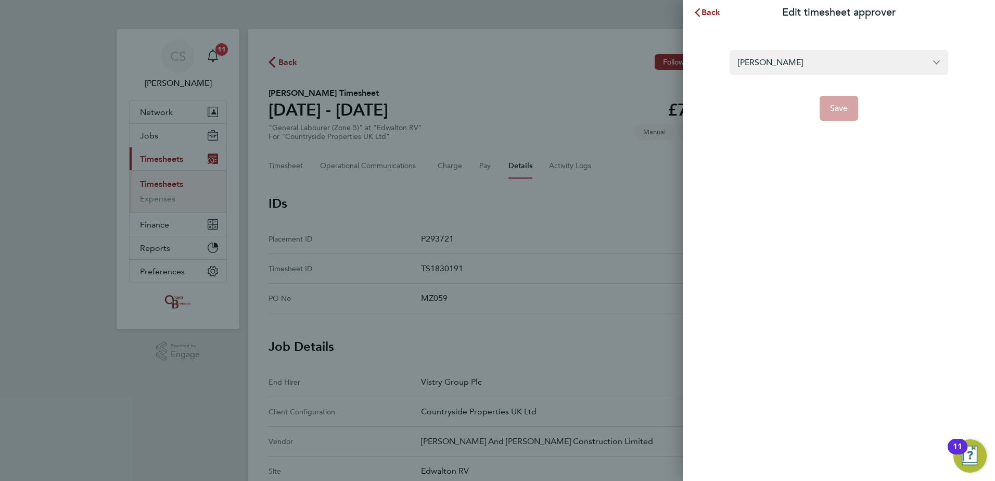
click at [810, 48] on section "Jacob Austin Save" at bounding box center [839, 78] width 254 height 83
click at [813, 55] on input "[PERSON_NAME]" at bounding box center [839, 62] width 219 height 24
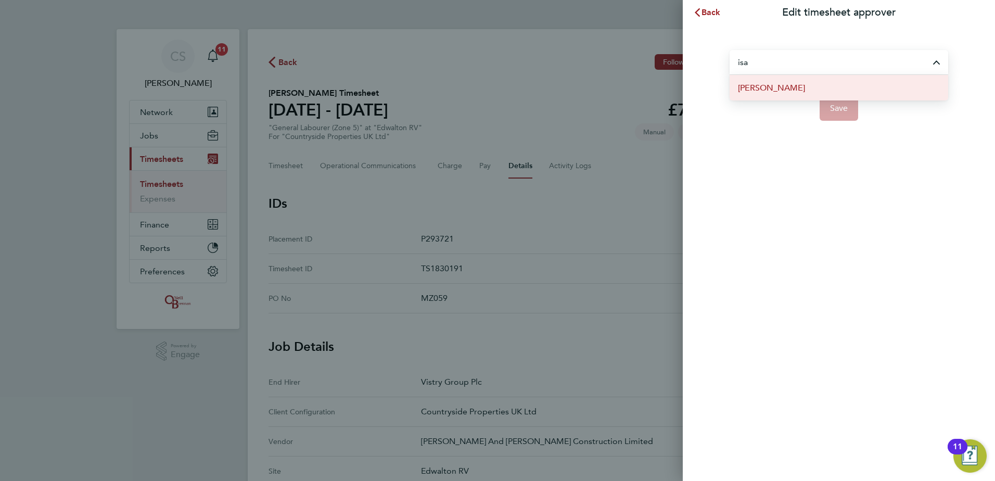
click at [818, 95] on li "[PERSON_NAME]" at bounding box center [839, 88] width 219 height 26
type input "[PERSON_NAME]"
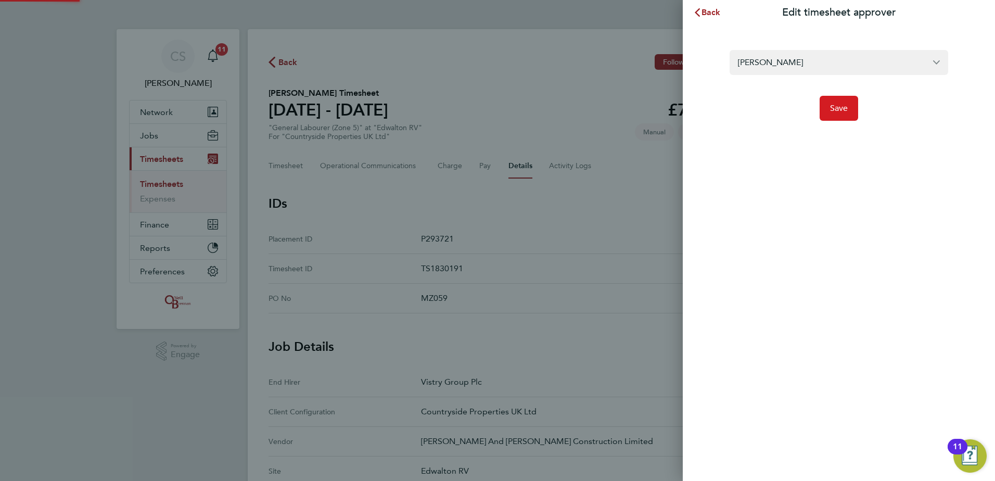
click at [841, 115] on button "Save" at bounding box center [839, 108] width 39 height 25
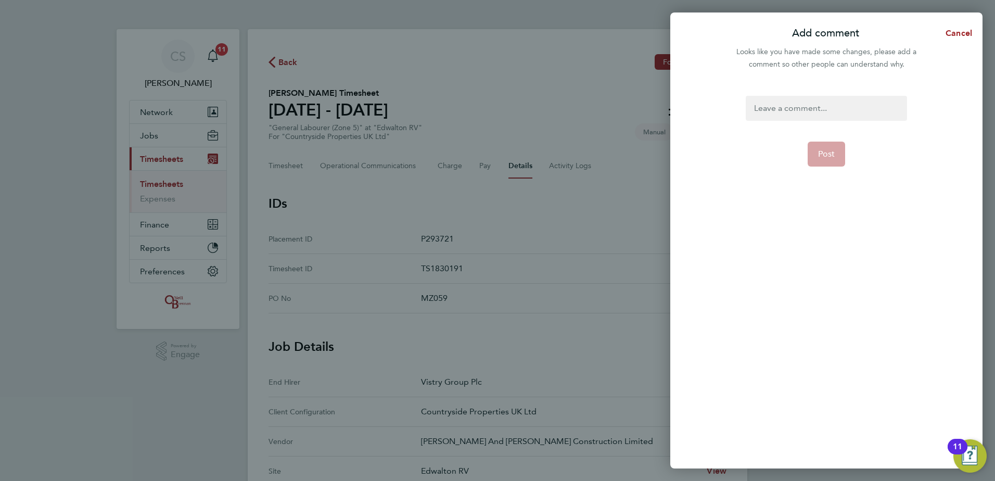
click at [822, 105] on div at bounding box center [826, 108] width 161 height 25
click at [819, 117] on div at bounding box center [826, 108] width 161 height 25
click at [841, 156] on button "Post" at bounding box center [827, 154] width 38 height 25
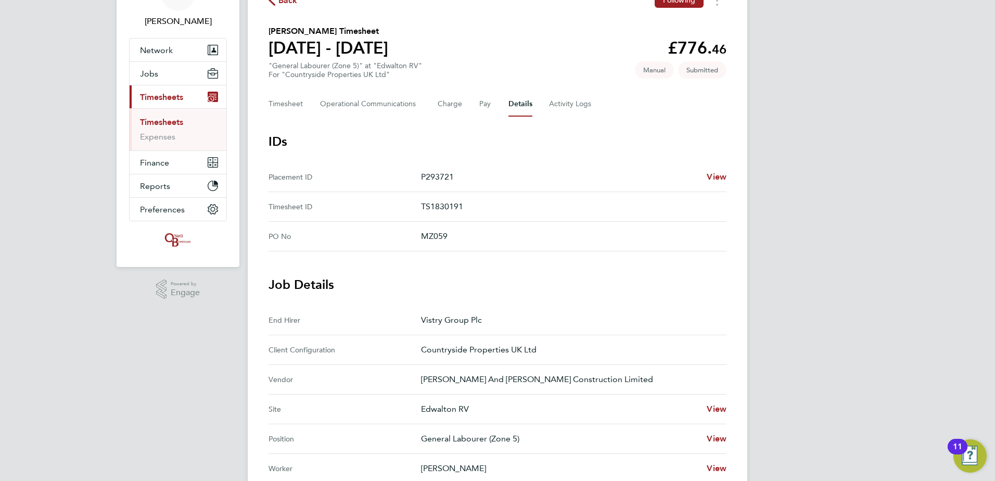
scroll to position [52, 0]
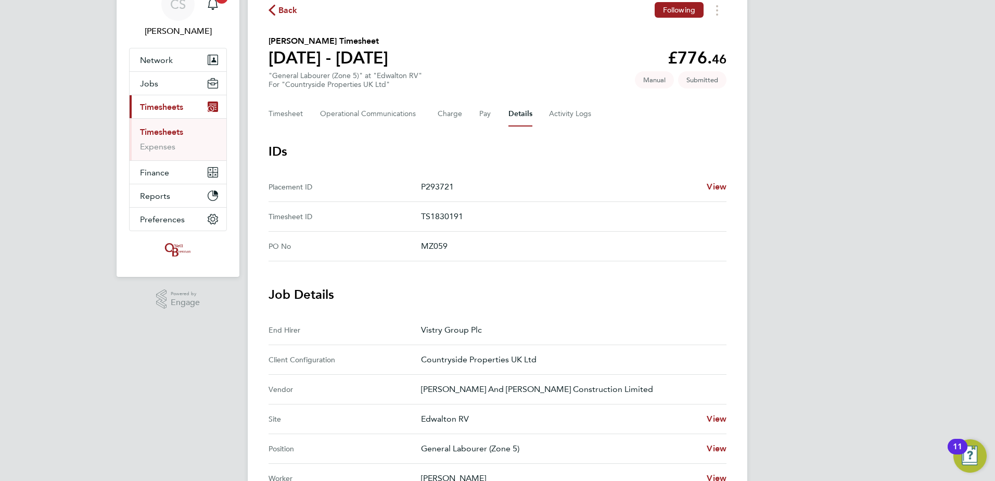
drag, startPoint x: 286, startPoint y: 12, endPoint x: 277, endPoint y: 13, distance: 8.9
click at [286, 12] on span "Back" at bounding box center [288, 10] width 19 height 12
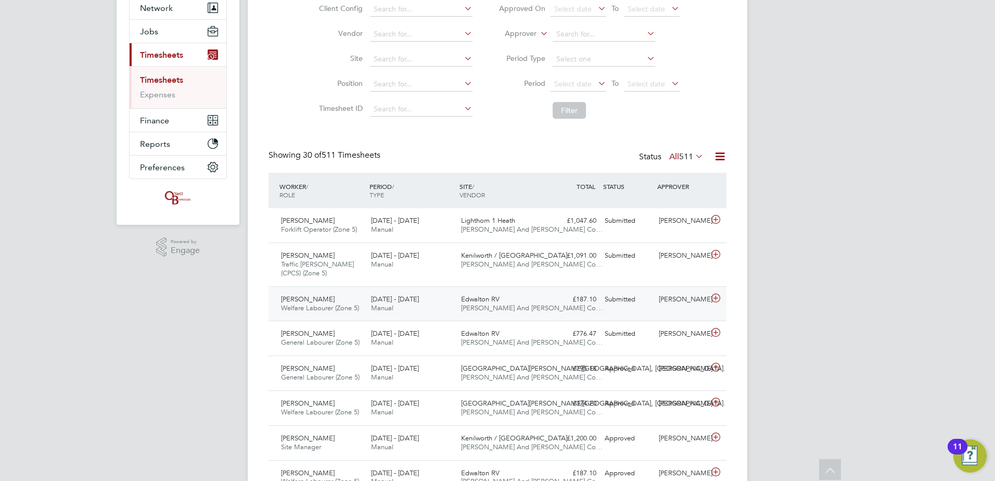
click at [679, 300] on div "[PERSON_NAME]" at bounding box center [682, 299] width 54 height 17
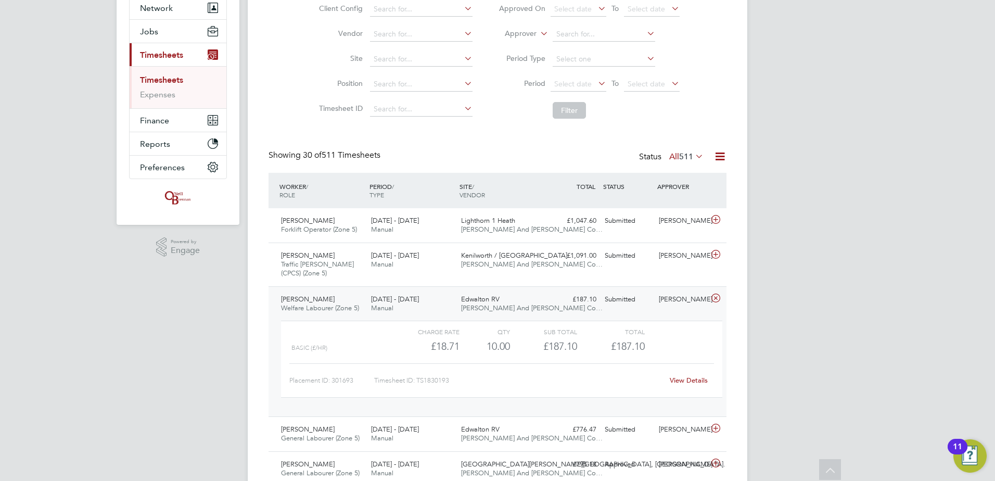
click at [686, 378] on div "View Details" at bounding box center [688, 380] width 51 height 17
click at [689, 377] on link "View Details" at bounding box center [689, 380] width 38 height 9
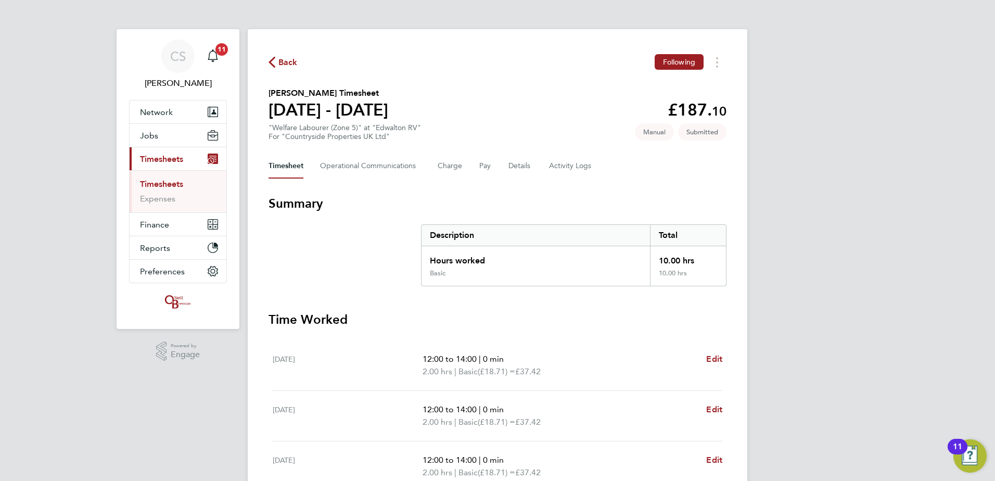
click at [503, 165] on div "Timesheet Operational Communications Charge Pay Details Activity Logs" at bounding box center [498, 166] width 458 height 25
click at [507, 165] on div "Timesheet Operational Communications Charge Pay Details Activity Logs" at bounding box center [498, 166] width 458 height 25
click at [510, 166] on button "Details" at bounding box center [521, 166] width 24 height 25
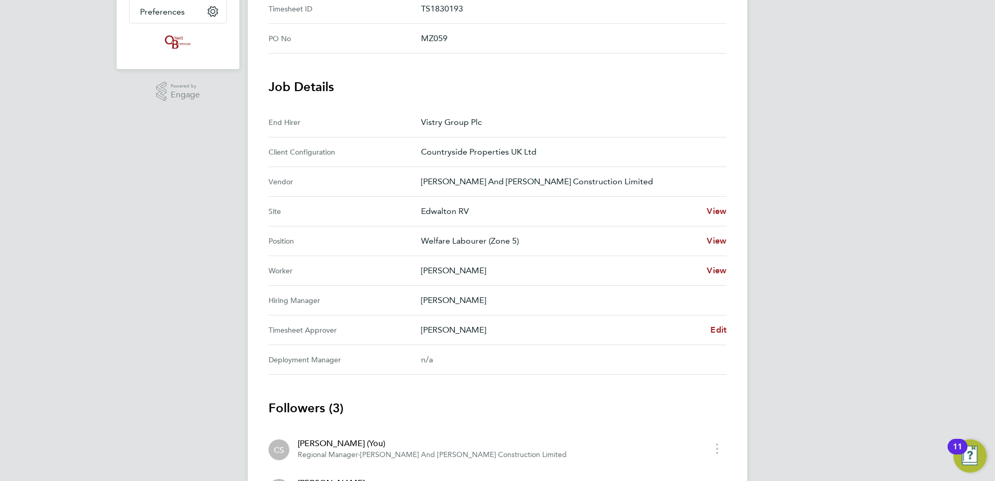
scroll to position [260, 0]
click at [721, 330] on span "Edit" at bounding box center [719, 329] width 16 height 10
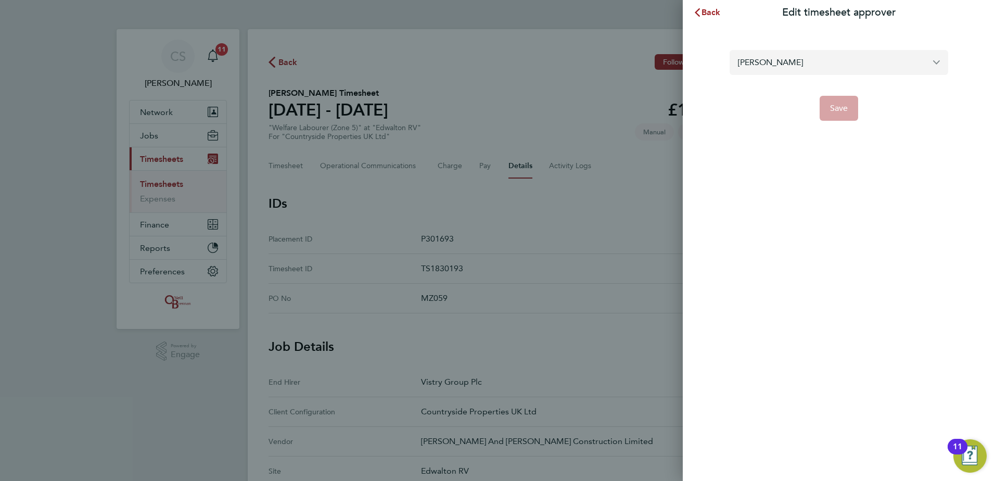
click at [788, 66] on input "[PERSON_NAME]" at bounding box center [839, 62] width 219 height 24
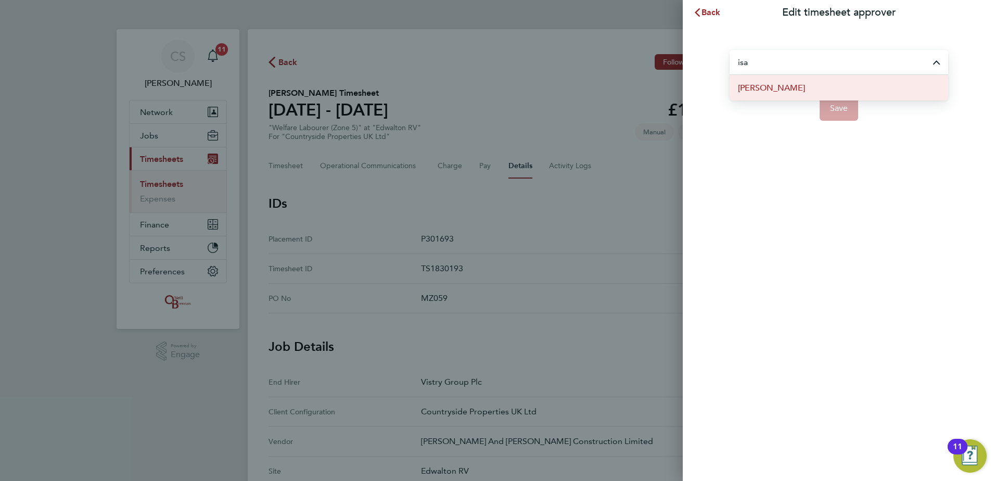
click at [825, 92] on li "[PERSON_NAME]" at bounding box center [839, 88] width 219 height 26
type input "[PERSON_NAME]"
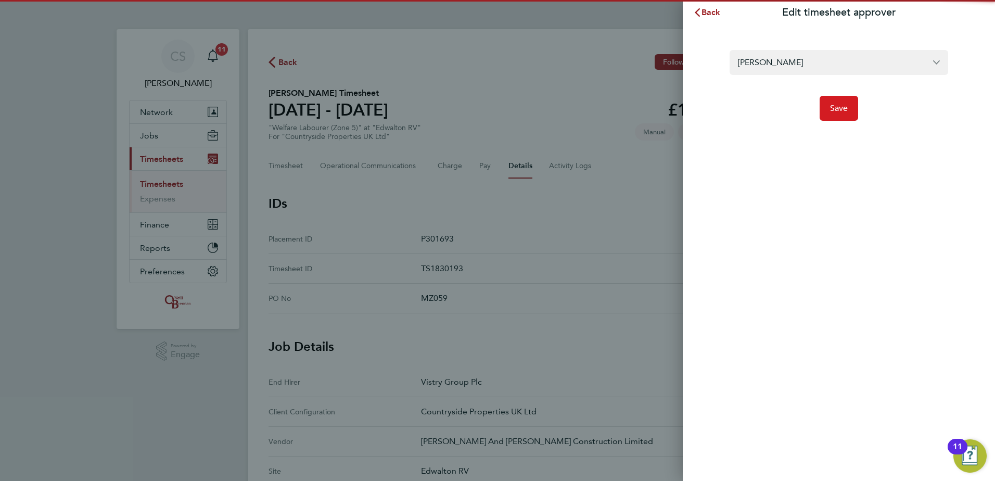
click at [846, 112] on span "Save" at bounding box center [839, 108] width 18 height 10
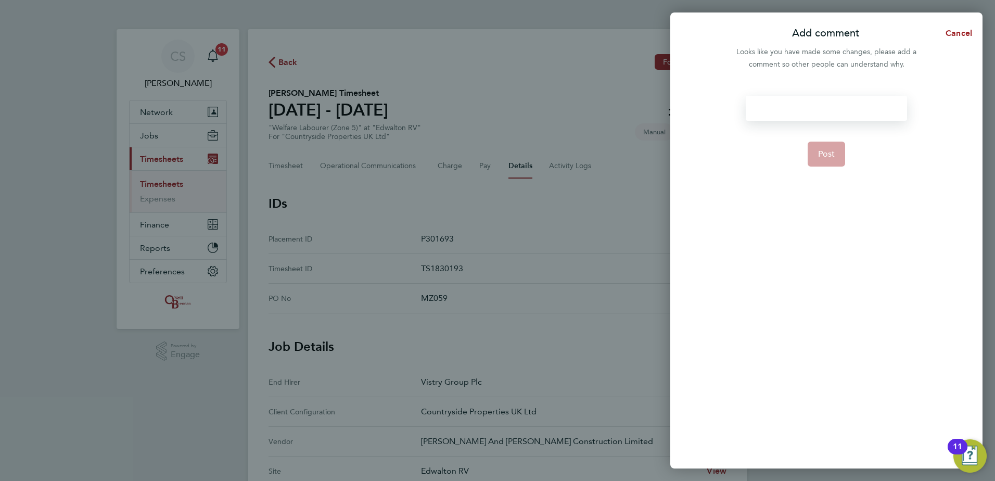
click at [805, 108] on div at bounding box center [826, 108] width 161 height 25
click at [811, 105] on div at bounding box center [826, 108] width 161 height 25
click at [816, 149] on button "Post" at bounding box center [827, 154] width 38 height 25
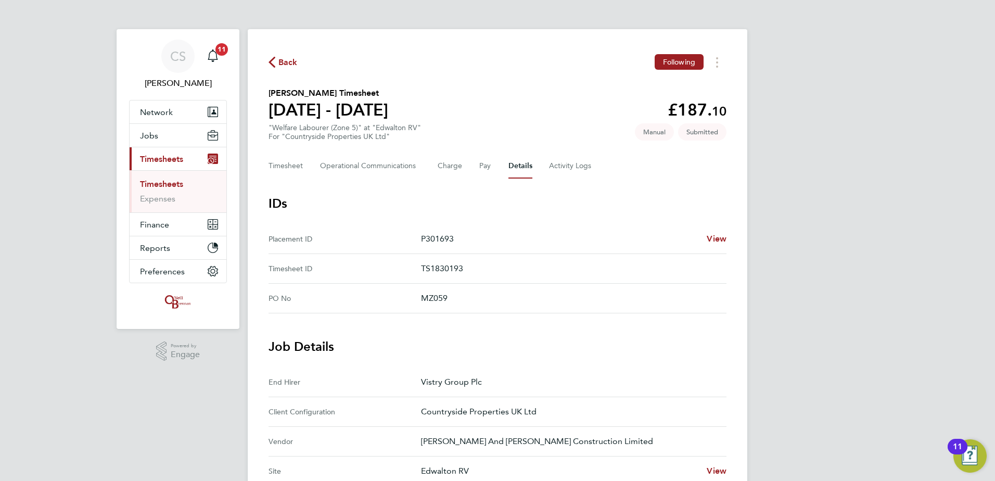
click at [268, 57] on div "Back Following Phyllis Nyarkoa Adofo's Timesheet 22 - 28 Sept 2025 £187. 10 "We…" at bounding box center [498, 445] width 500 height 832
click at [288, 58] on span "Back" at bounding box center [288, 62] width 19 height 12
